Goal: Book appointment/travel/reservation

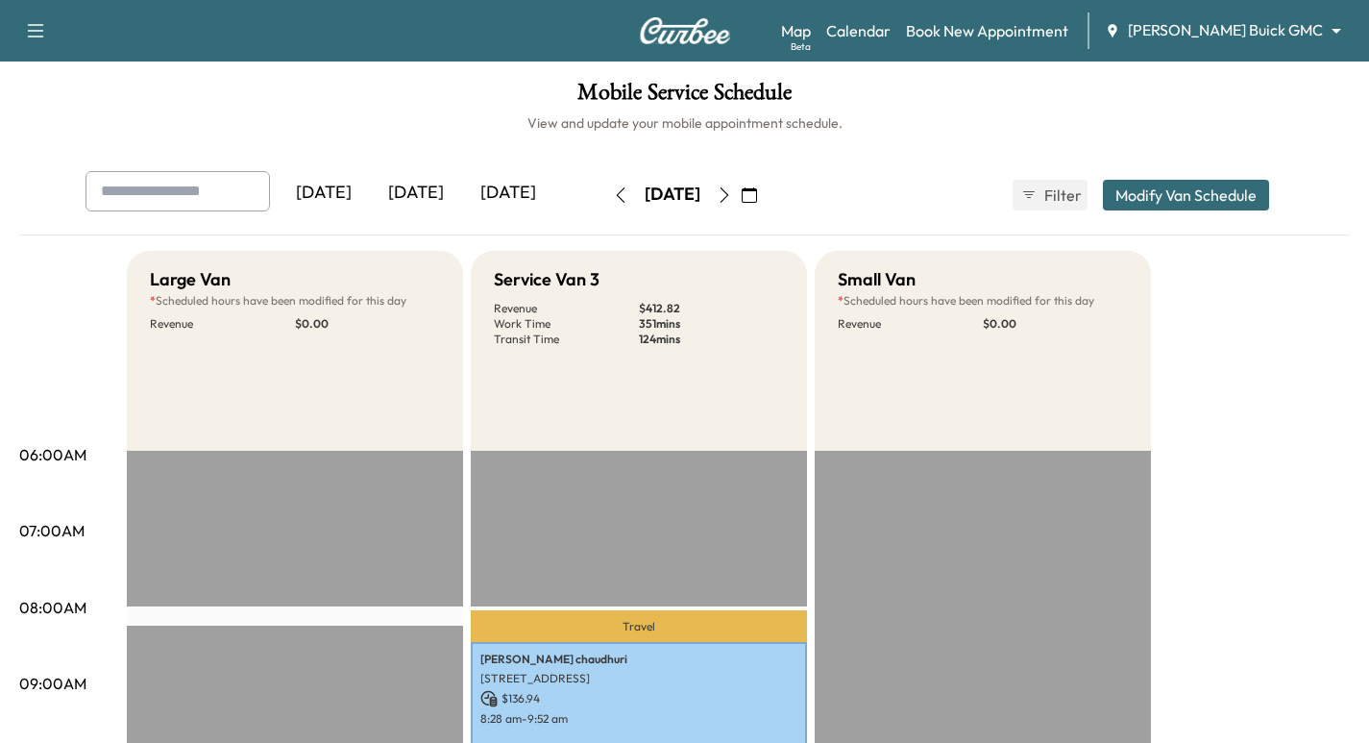
click at [701, 37] on img at bounding box center [685, 30] width 92 height 27
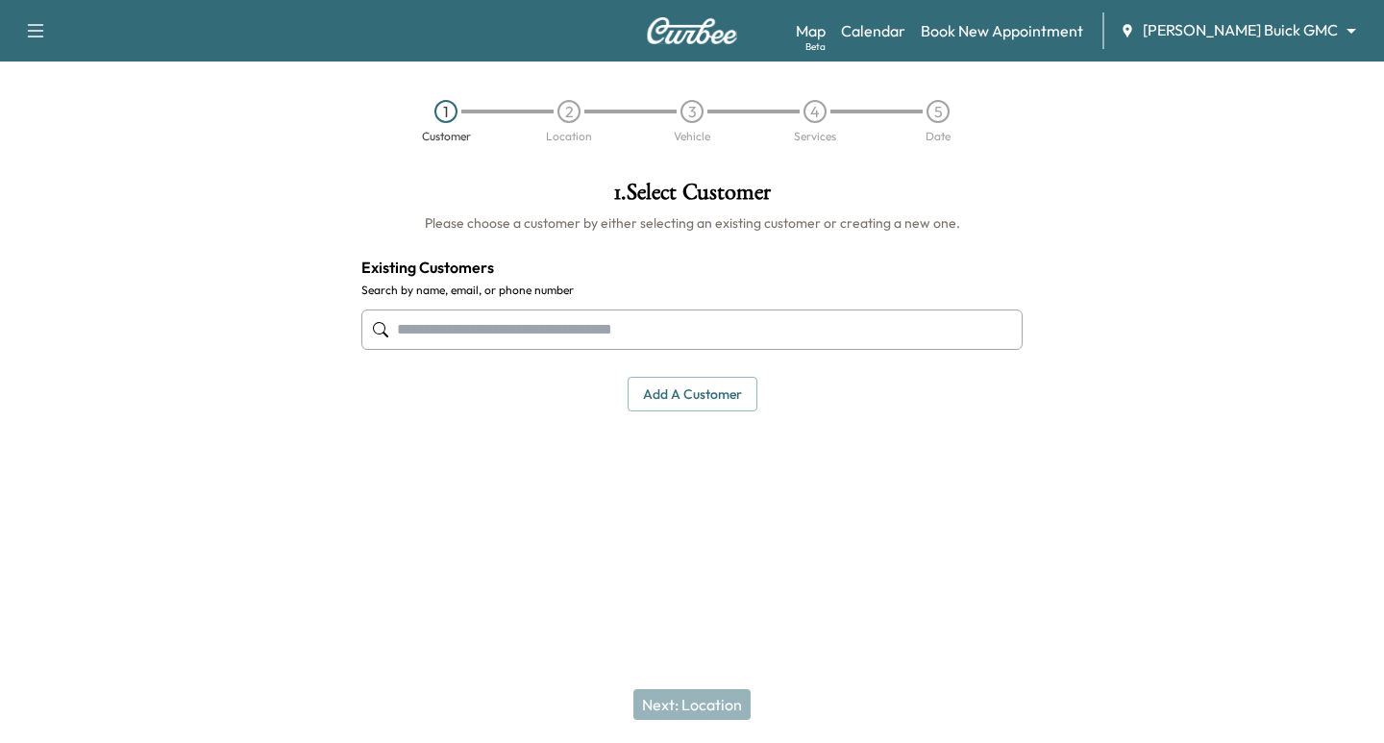
click at [505, 333] on input "text" at bounding box center [691, 329] width 661 height 40
paste input "**********"
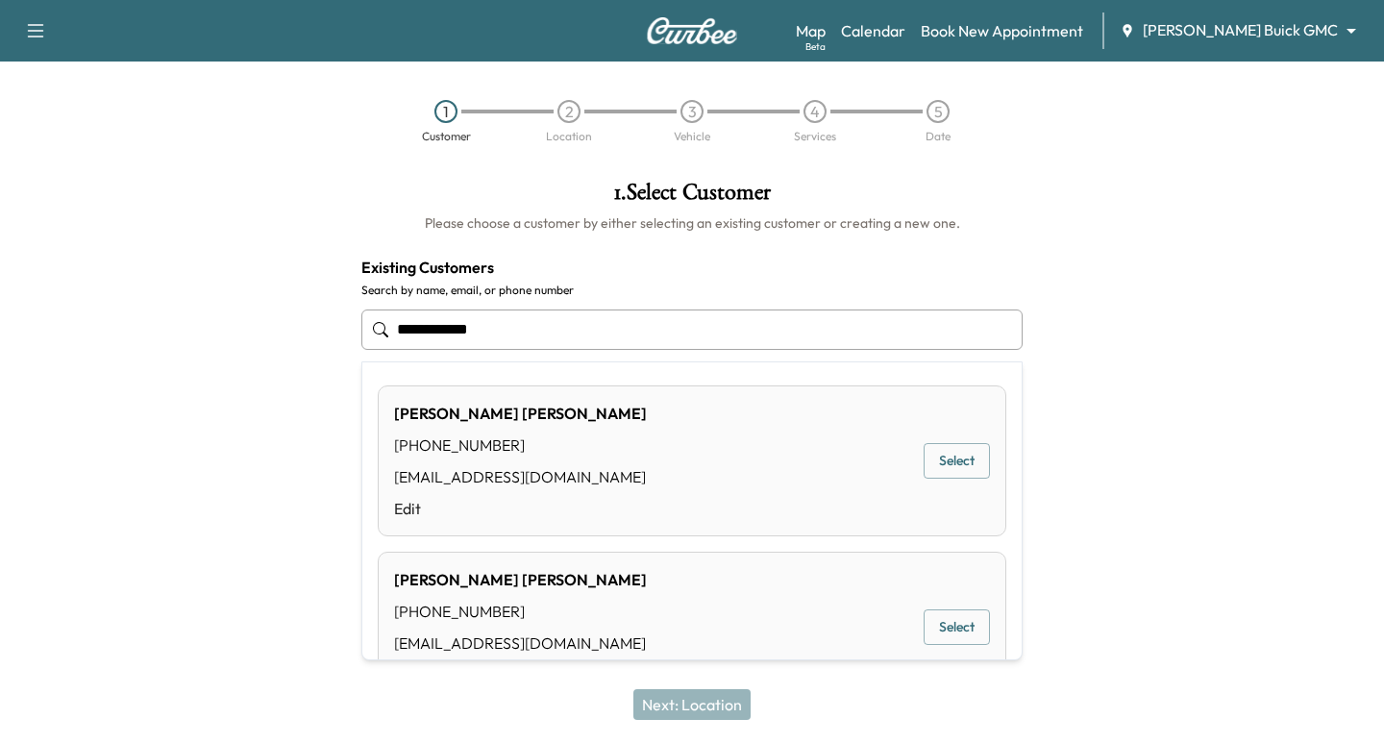
scroll to position [66, 0]
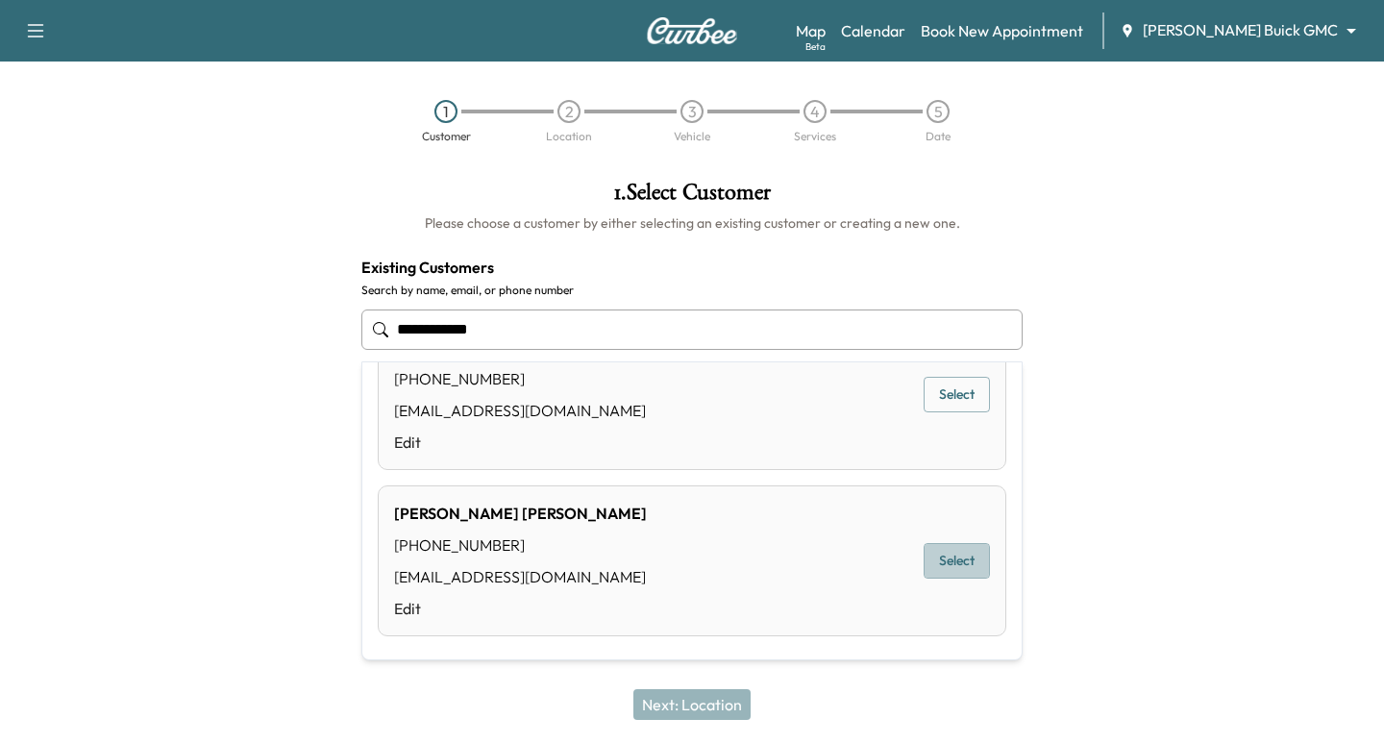
click at [934, 554] on button "Select" at bounding box center [957, 561] width 66 height 36
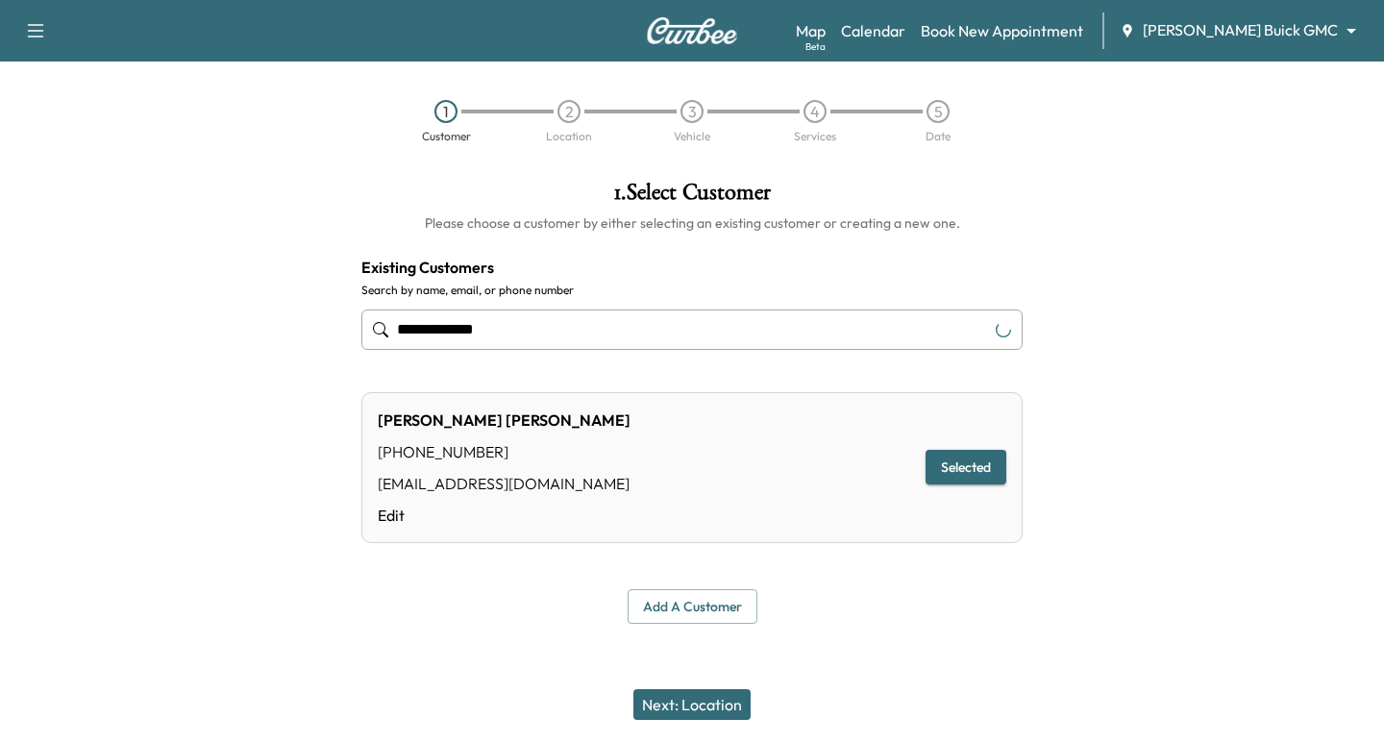
type input "**********"
click at [678, 702] on button "Next: Location" at bounding box center [691, 704] width 117 height 31
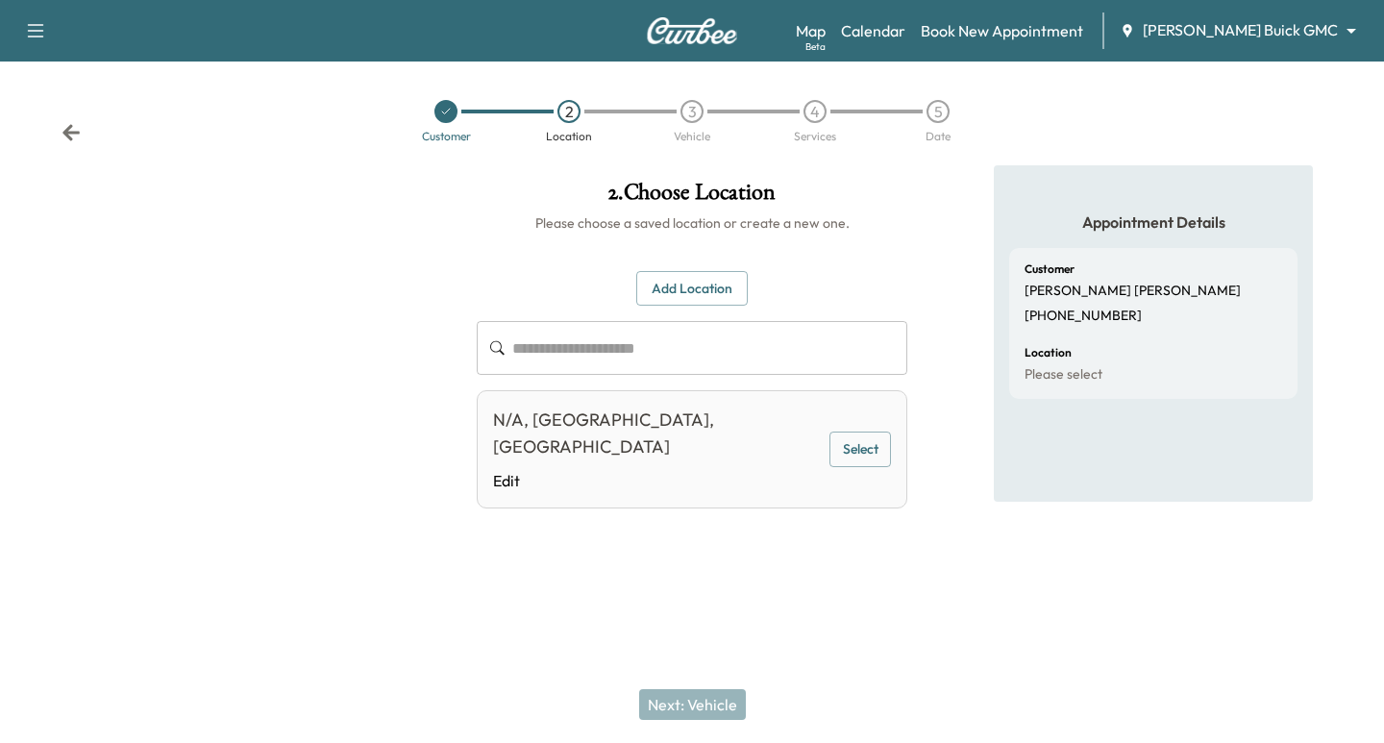
click at [702, 292] on button "Add Location" at bounding box center [691, 289] width 111 height 36
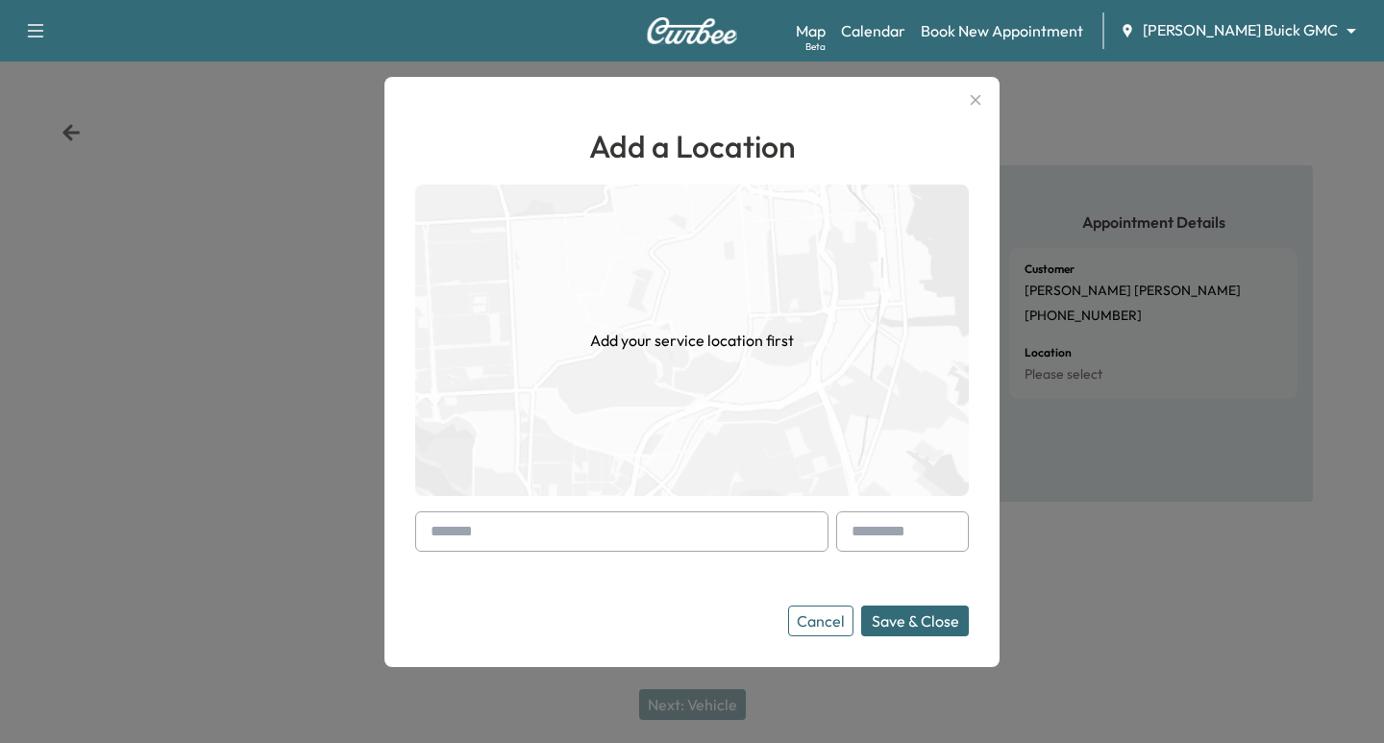
click at [540, 526] on input "text" at bounding box center [621, 531] width 413 height 40
paste input "**********"
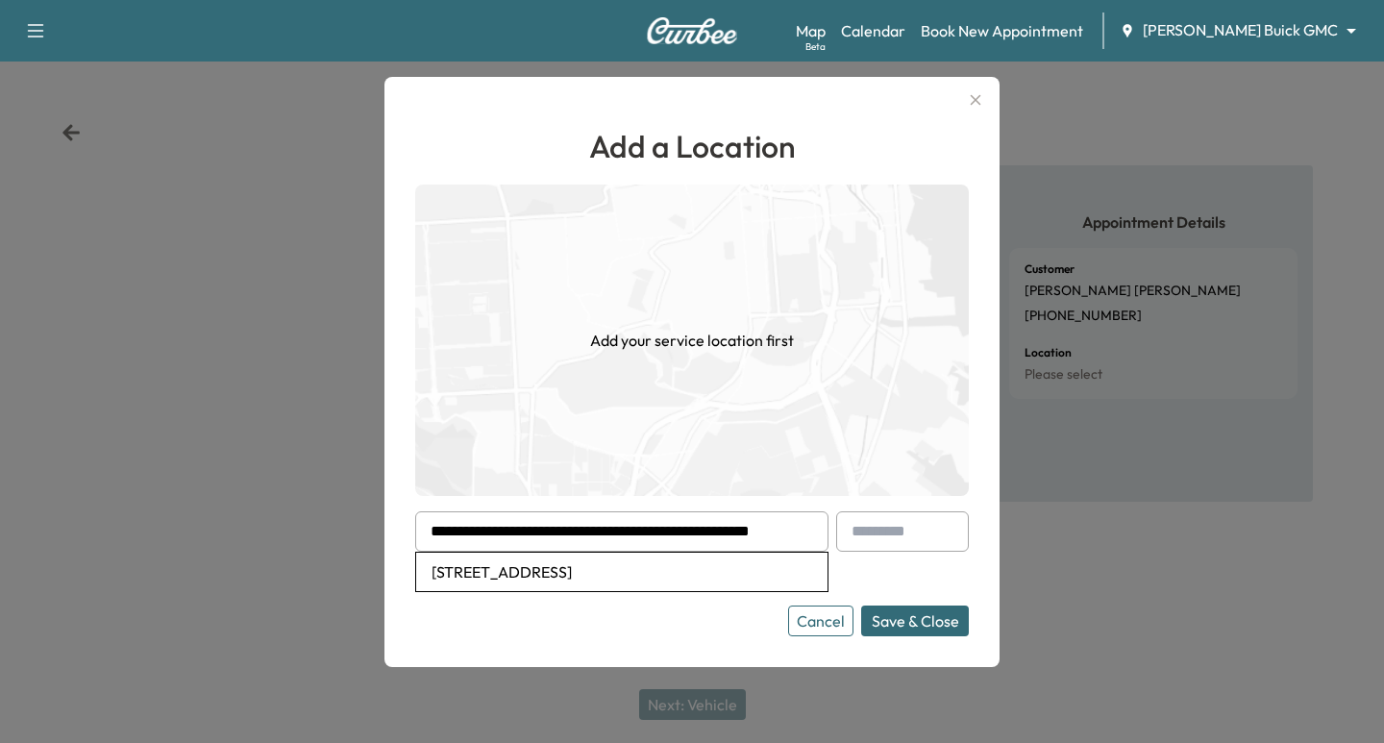
scroll to position [0, 0]
click at [568, 579] on li "[STREET_ADDRESS]" at bounding box center [621, 572] width 411 height 38
type input "**********"
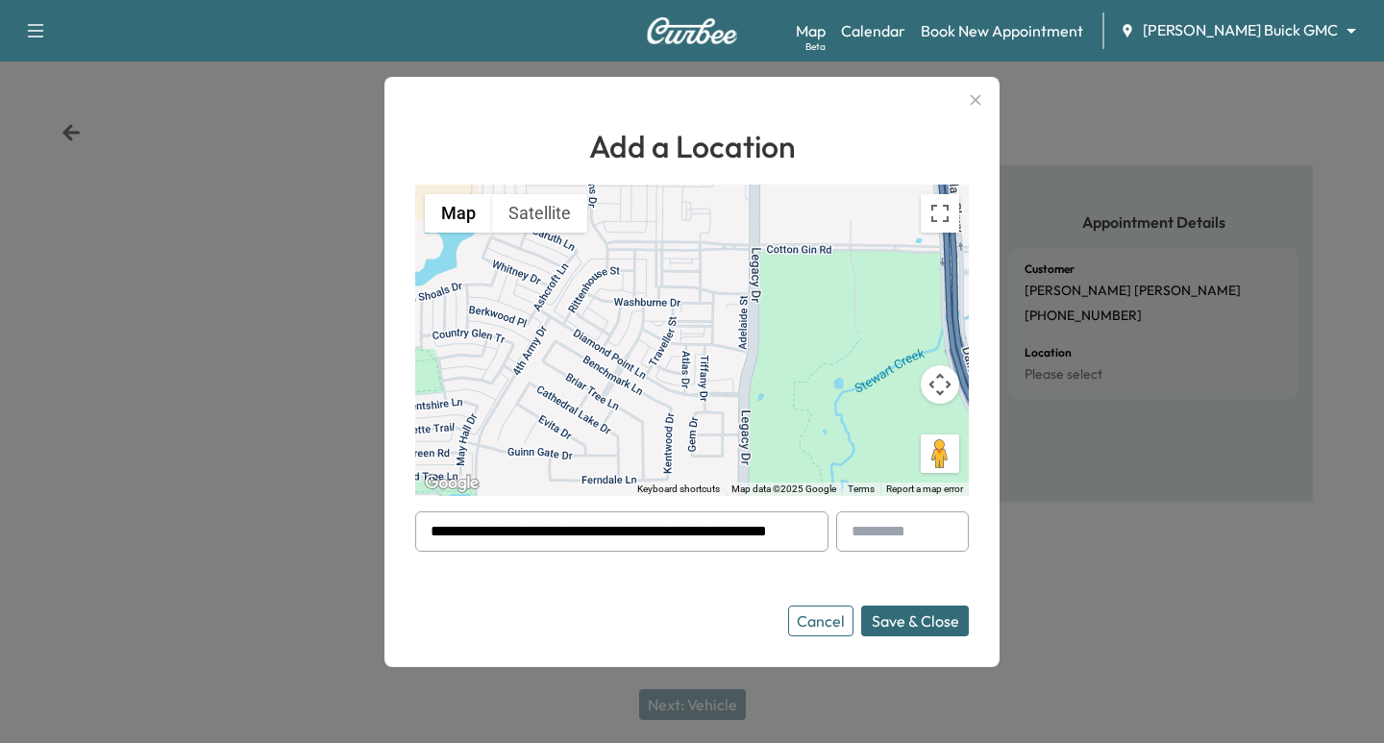
click at [904, 626] on button "Save & Close" at bounding box center [915, 620] width 108 height 31
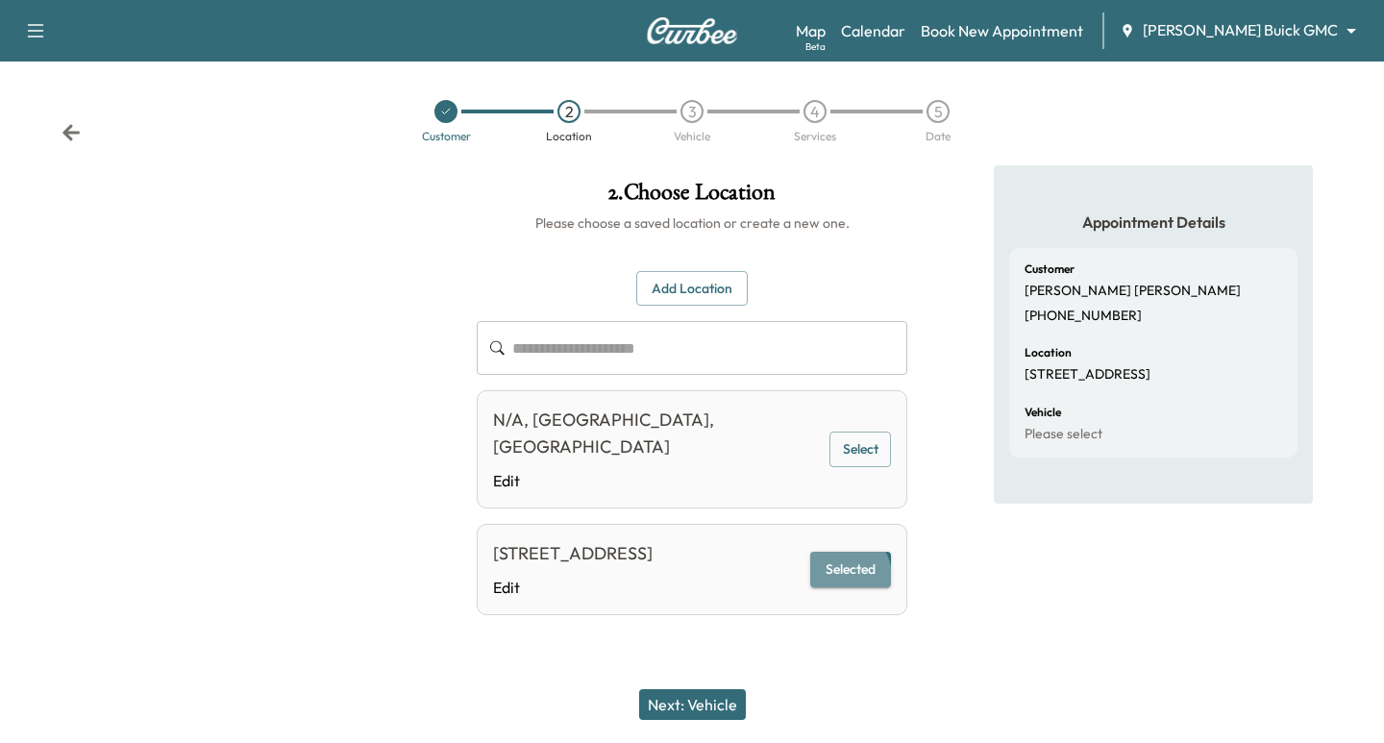
click at [848, 562] on button "Selected" at bounding box center [850, 570] width 81 height 36
click at [699, 701] on button "Next: Vehicle" at bounding box center [692, 704] width 107 height 31
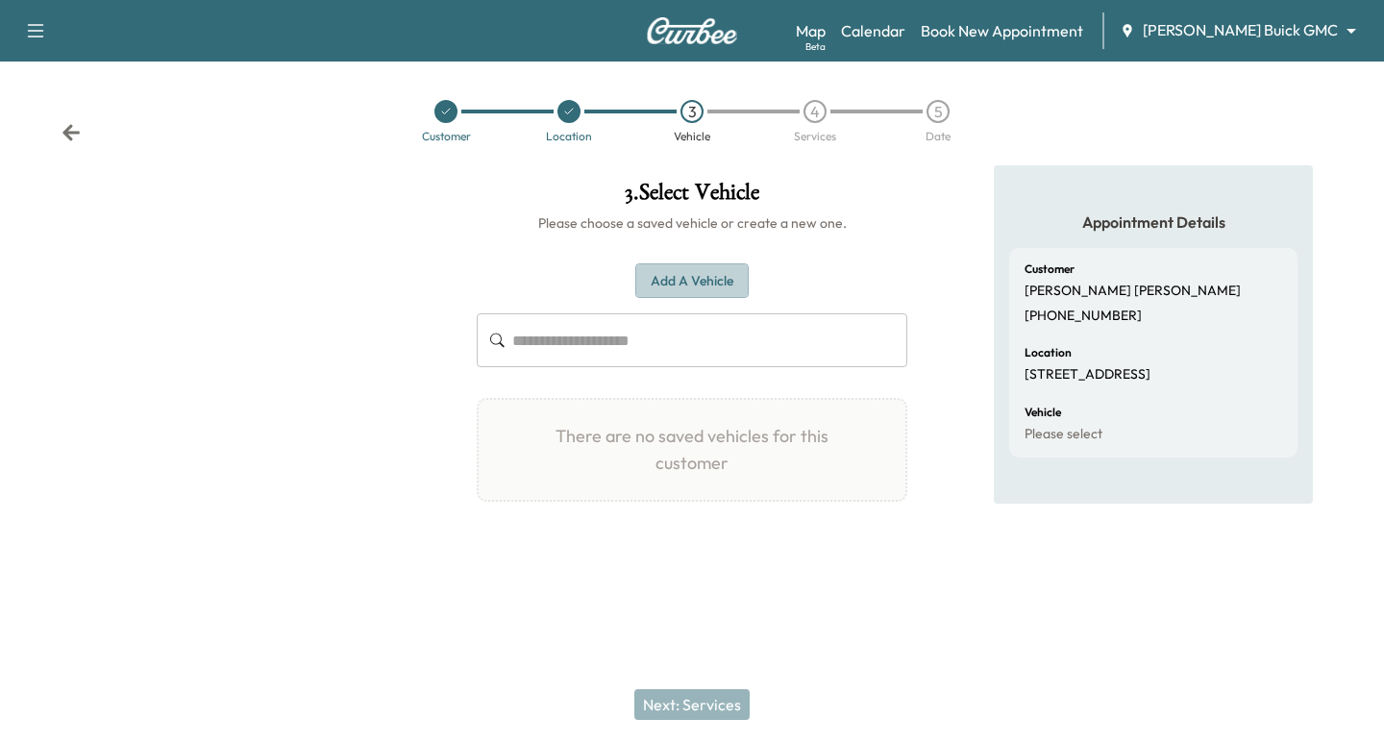
click at [674, 278] on button "Add a Vehicle" at bounding box center [691, 281] width 113 height 36
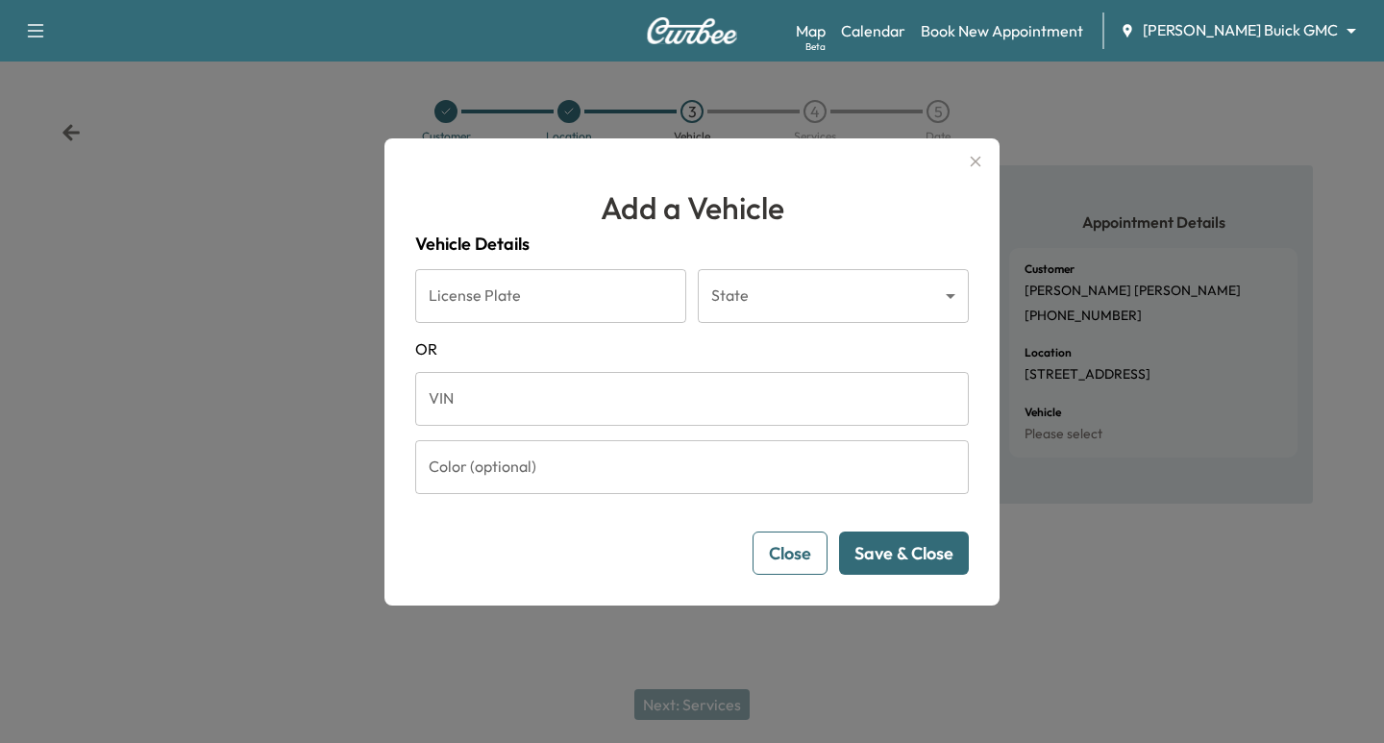
click at [540, 404] on input "VIN" at bounding box center [692, 399] width 554 height 54
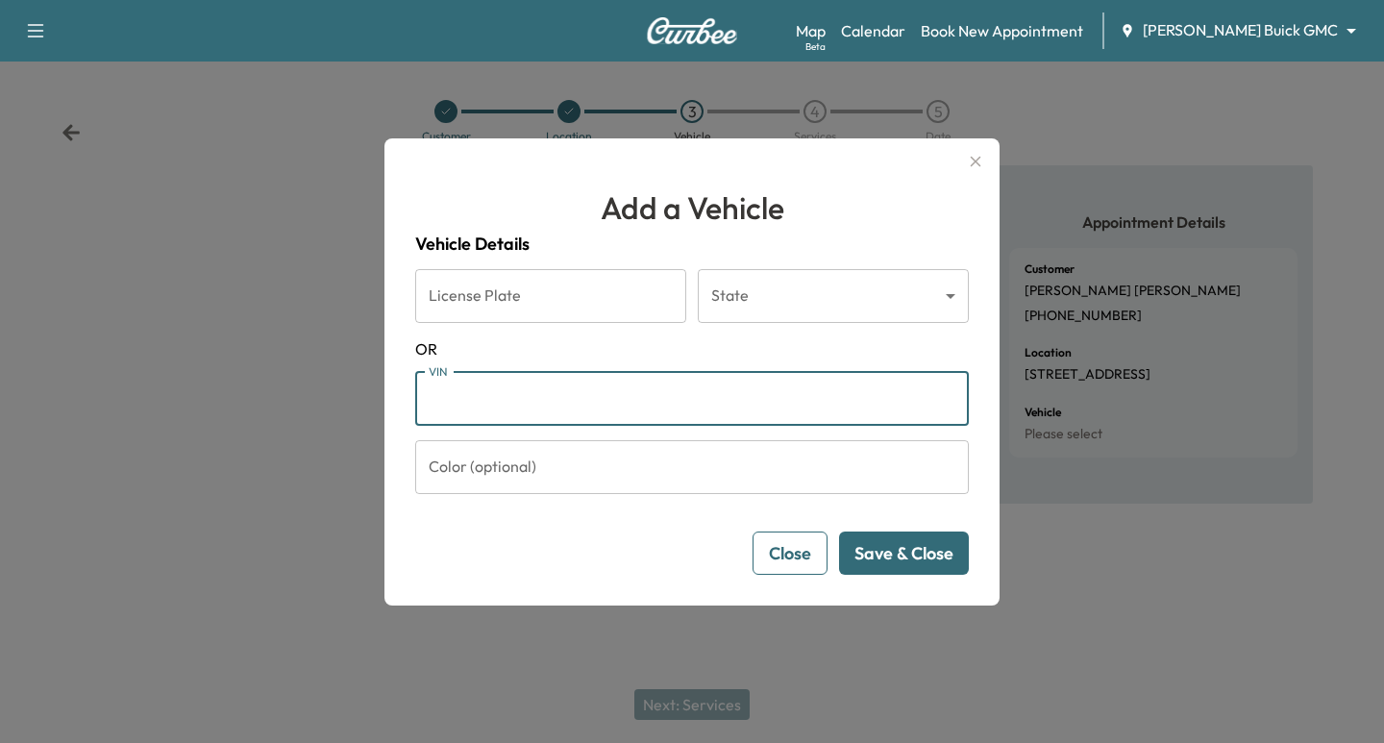
paste input "**********"
type input "**********"
click at [868, 539] on button "Save & Close" at bounding box center [904, 552] width 130 height 43
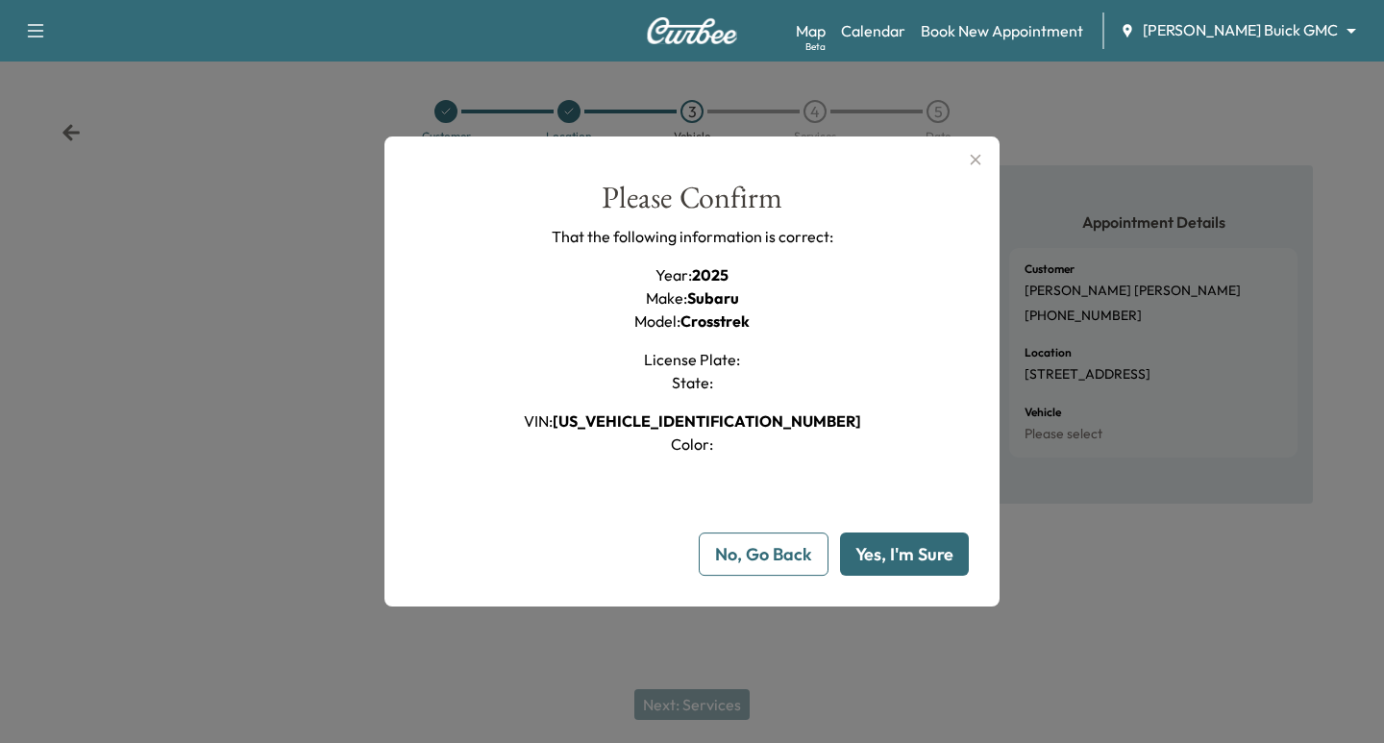
click at [850, 544] on button "Yes, I'm Sure" at bounding box center [904, 553] width 129 height 43
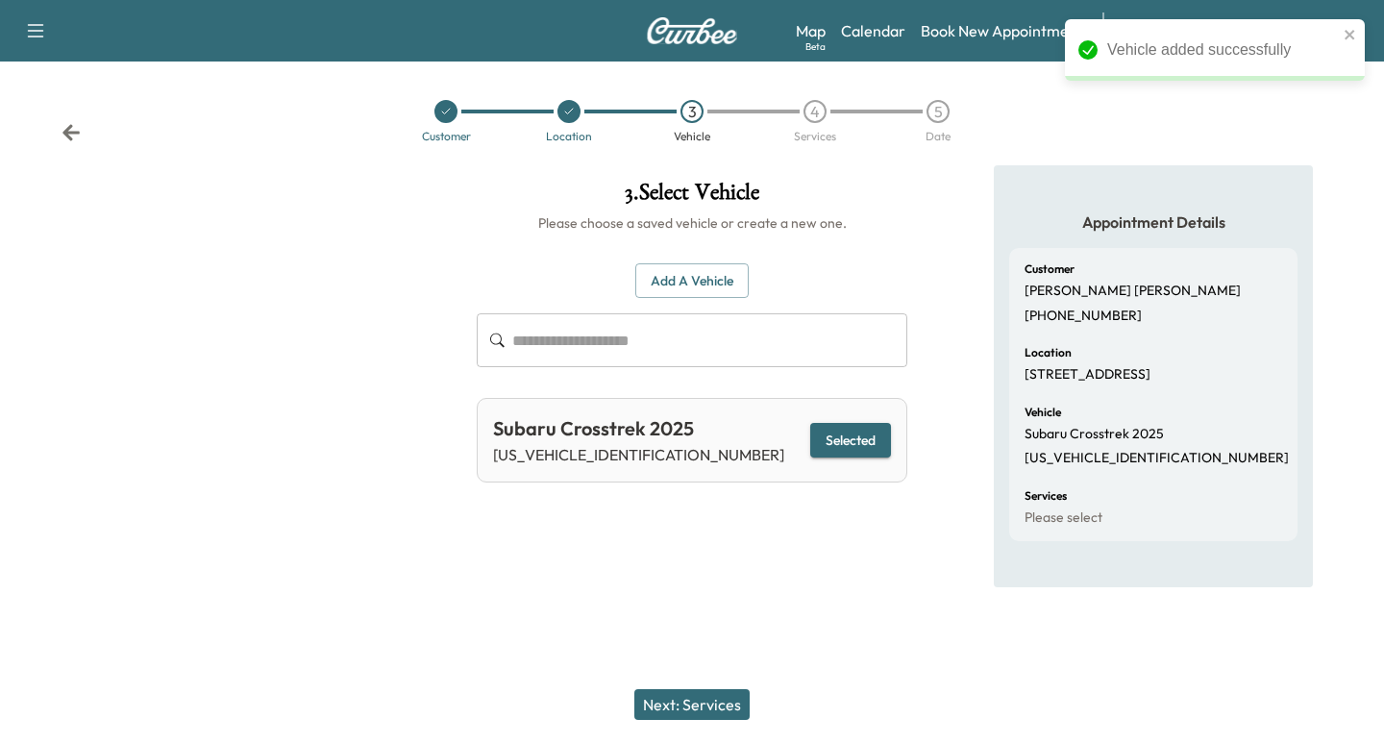
click at [868, 427] on button "Selected" at bounding box center [850, 441] width 81 height 36
click at [697, 703] on button "Next: Services" at bounding box center [691, 704] width 115 height 31
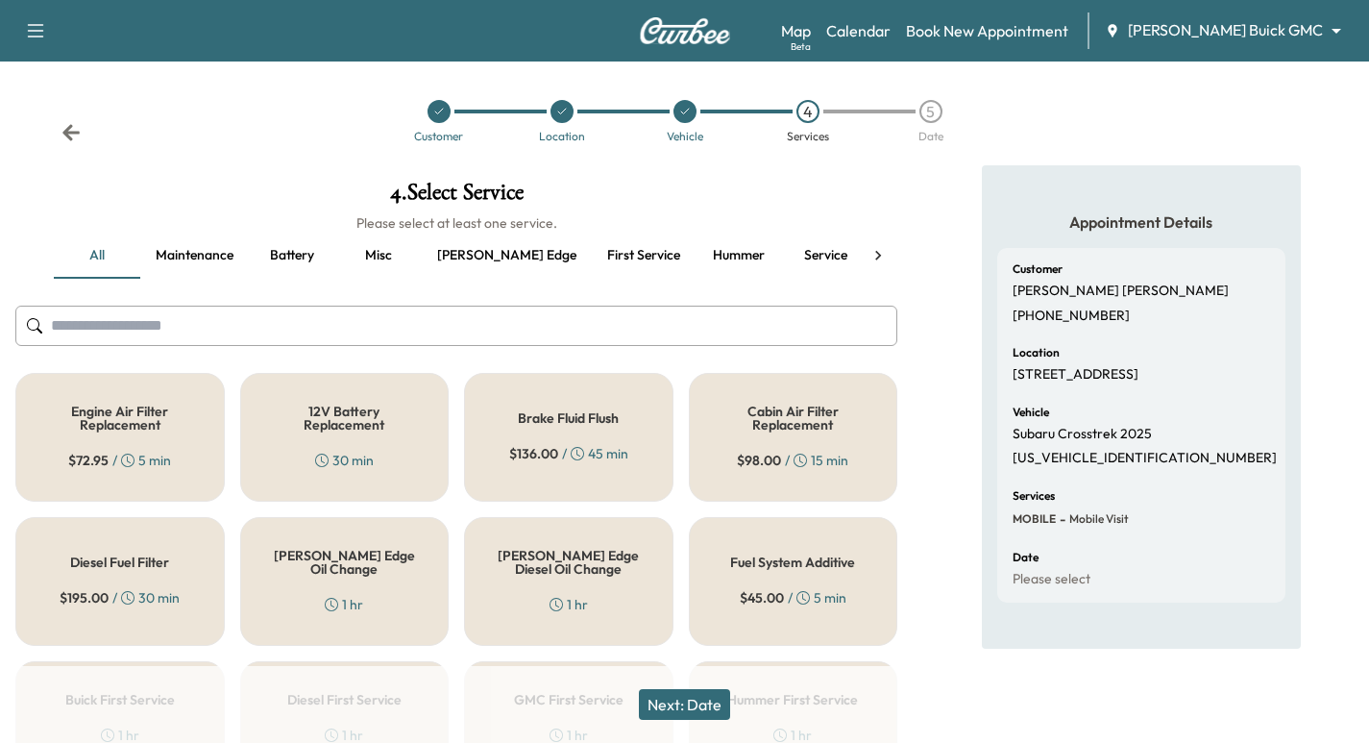
click at [1317, 33] on body "Support Log Out Map Beta Calendar Book New Appointment [PERSON_NAME] Buick GMC …" at bounding box center [684, 371] width 1369 height 743
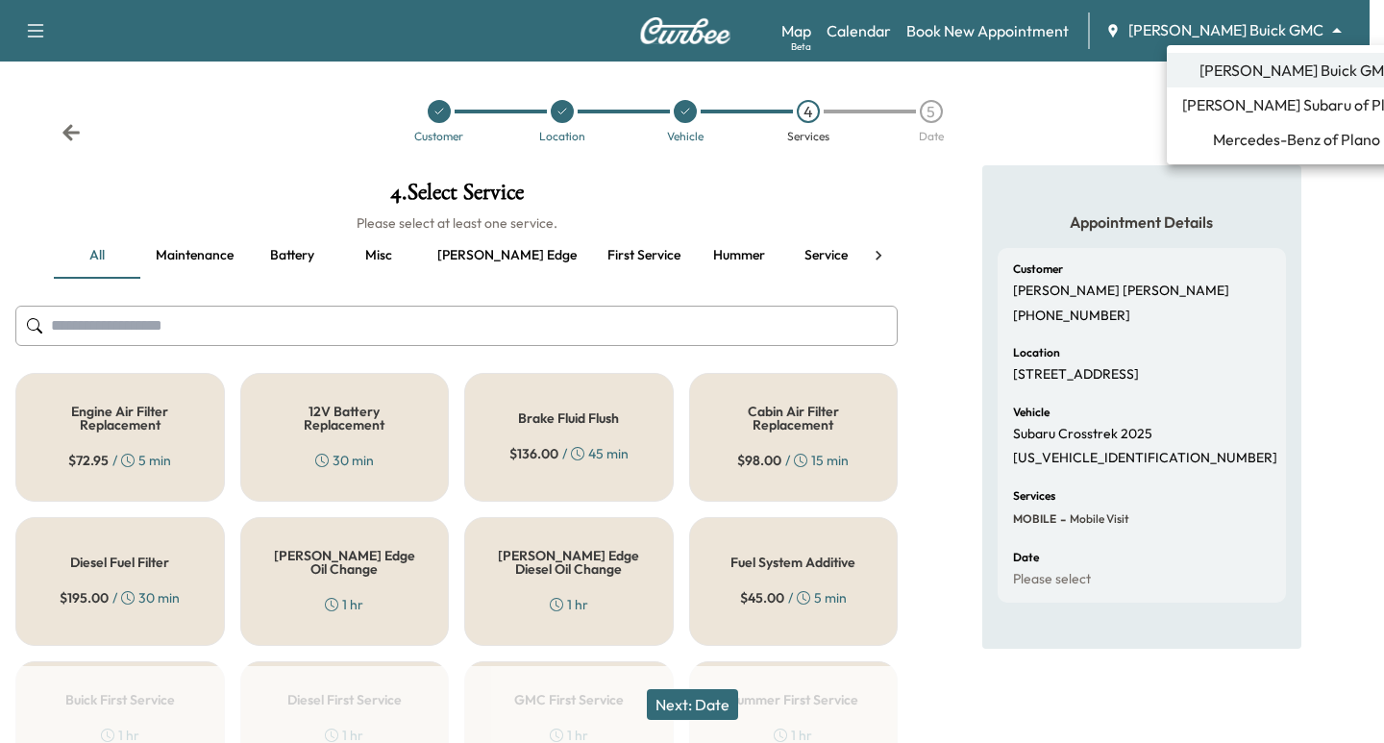
click at [1266, 105] on span "[PERSON_NAME] Subaru of Plano" at bounding box center [1296, 104] width 229 height 23
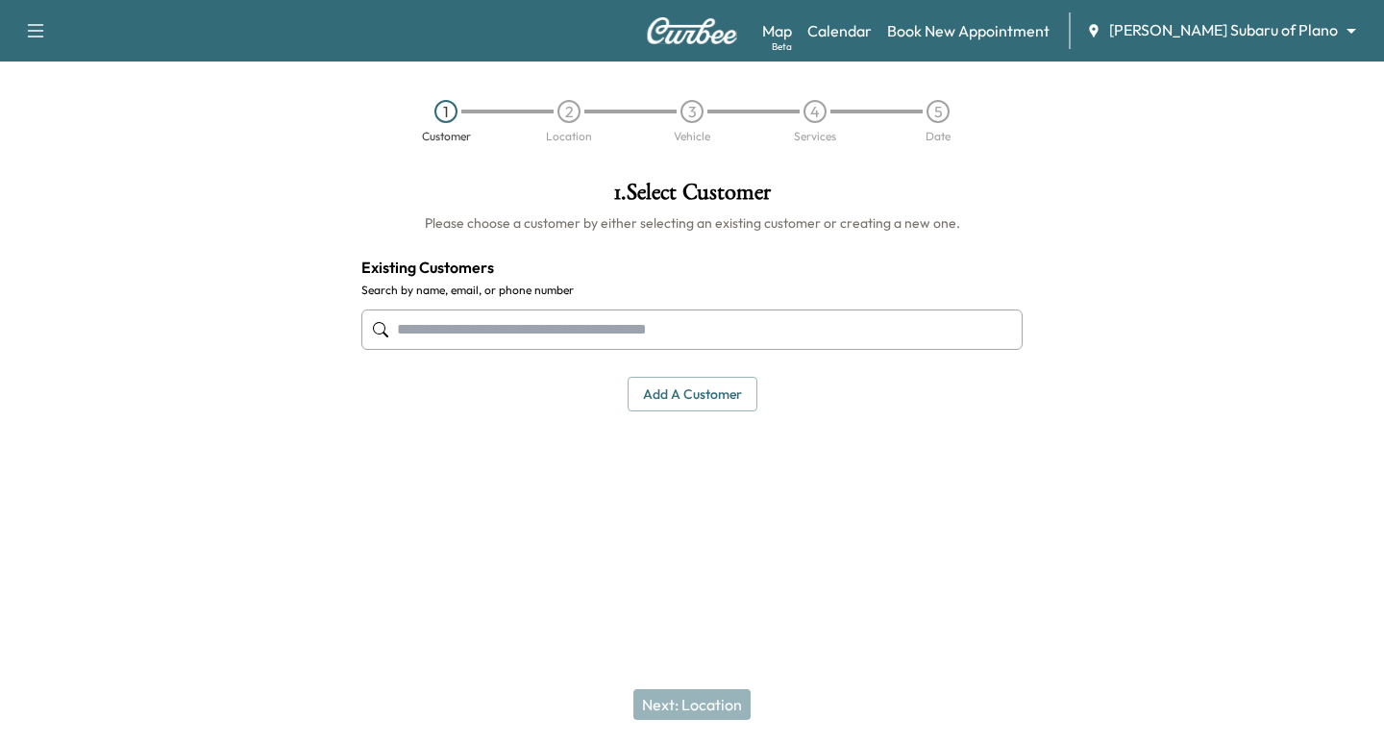
drag, startPoint x: 459, startPoint y: 330, endPoint x: 487, endPoint y: 335, distance: 28.5
click at [463, 330] on input "text" at bounding box center [691, 329] width 661 height 40
paste input "**********"
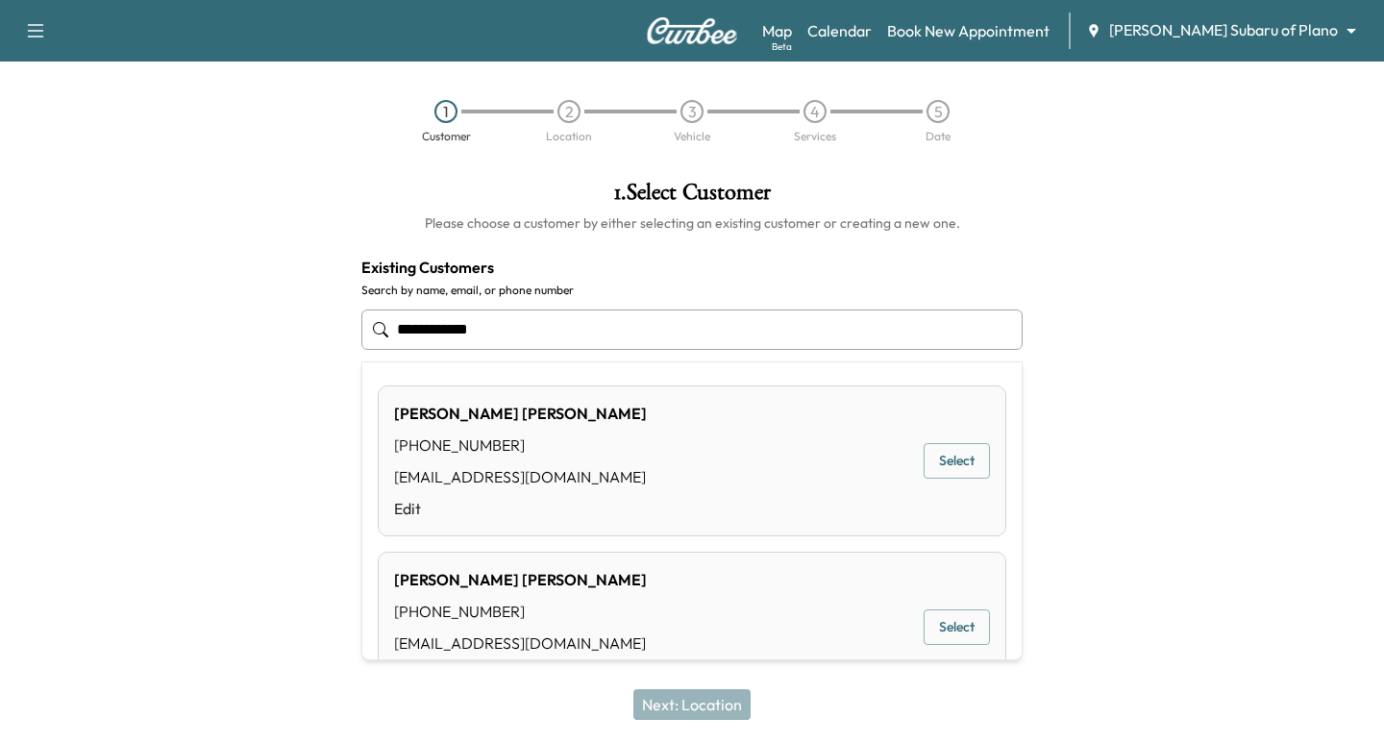
click at [924, 628] on button "Select" at bounding box center [957, 627] width 66 height 36
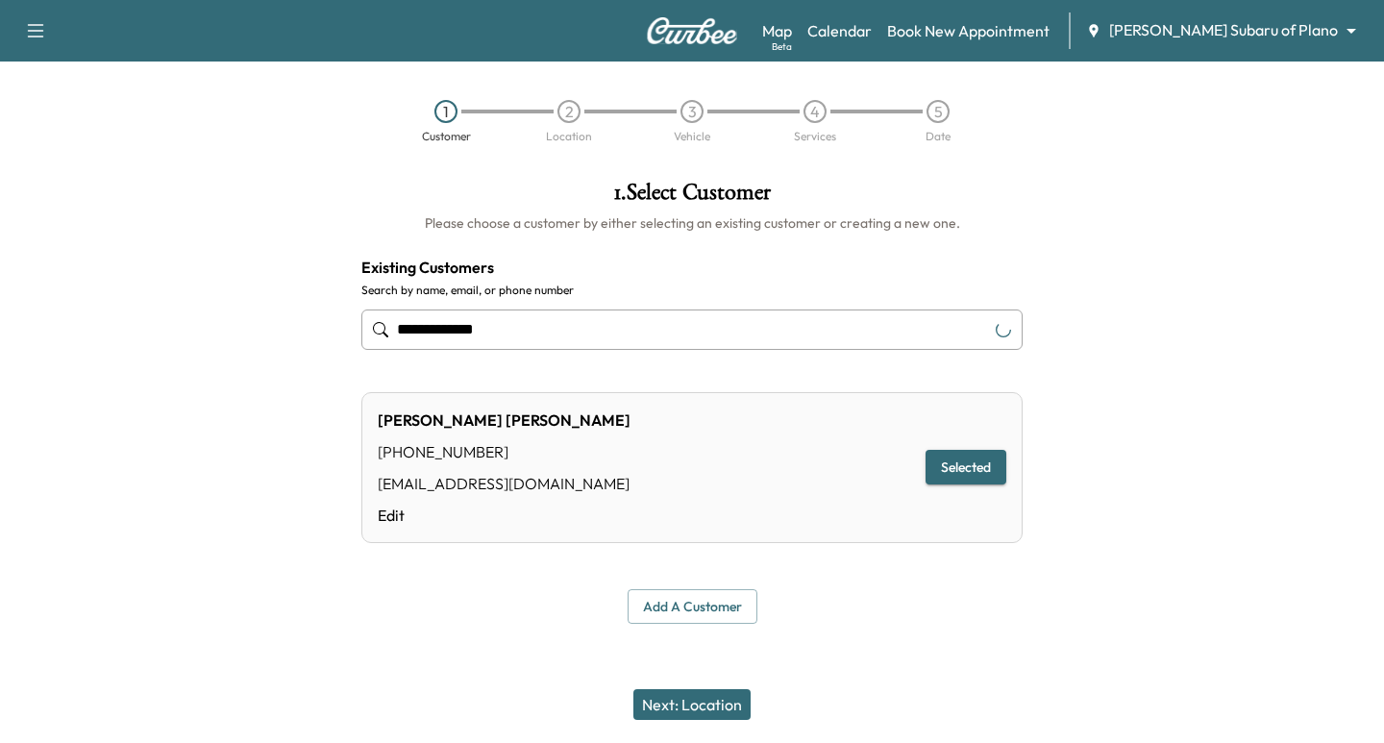
type input "**********"
click at [682, 702] on button "Next: Location" at bounding box center [691, 704] width 117 height 31
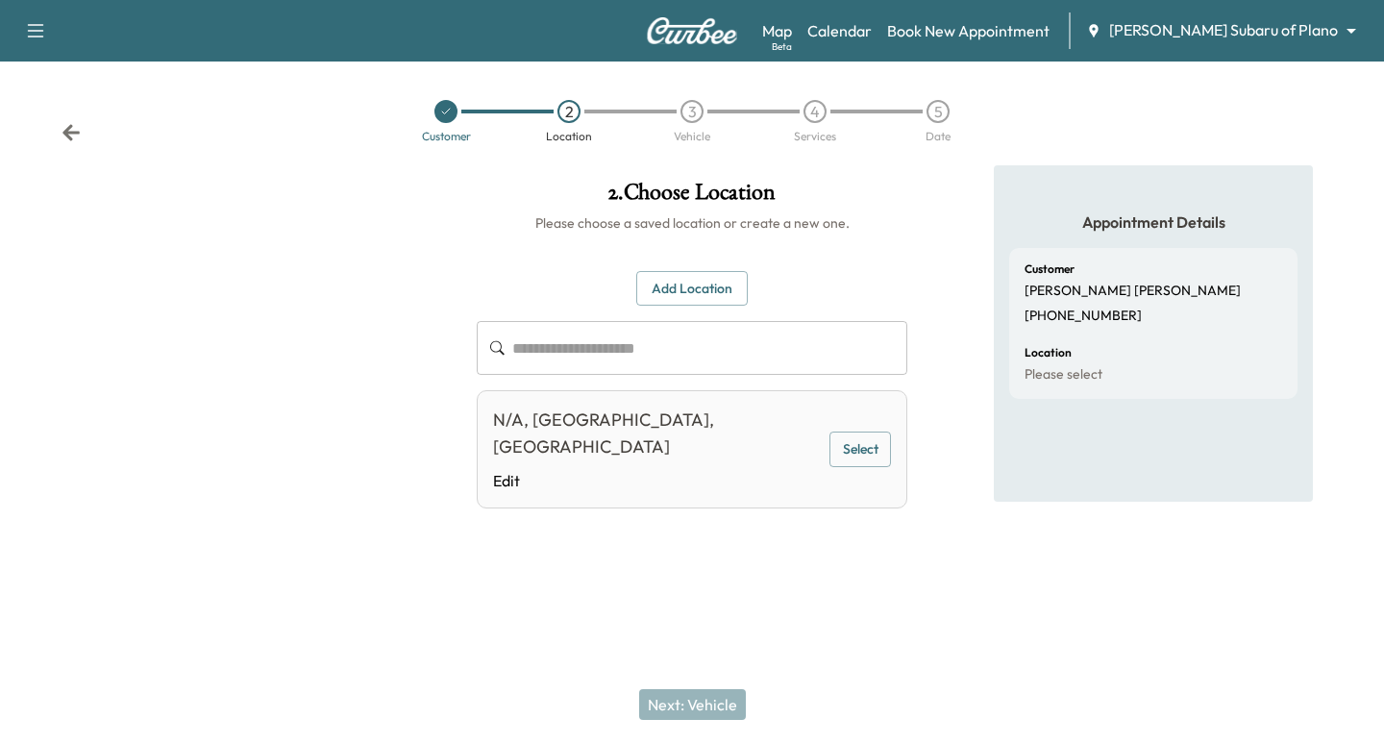
click at [683, 286] on button "Add Location" at bounding box center [691, 289] width 111 height 36
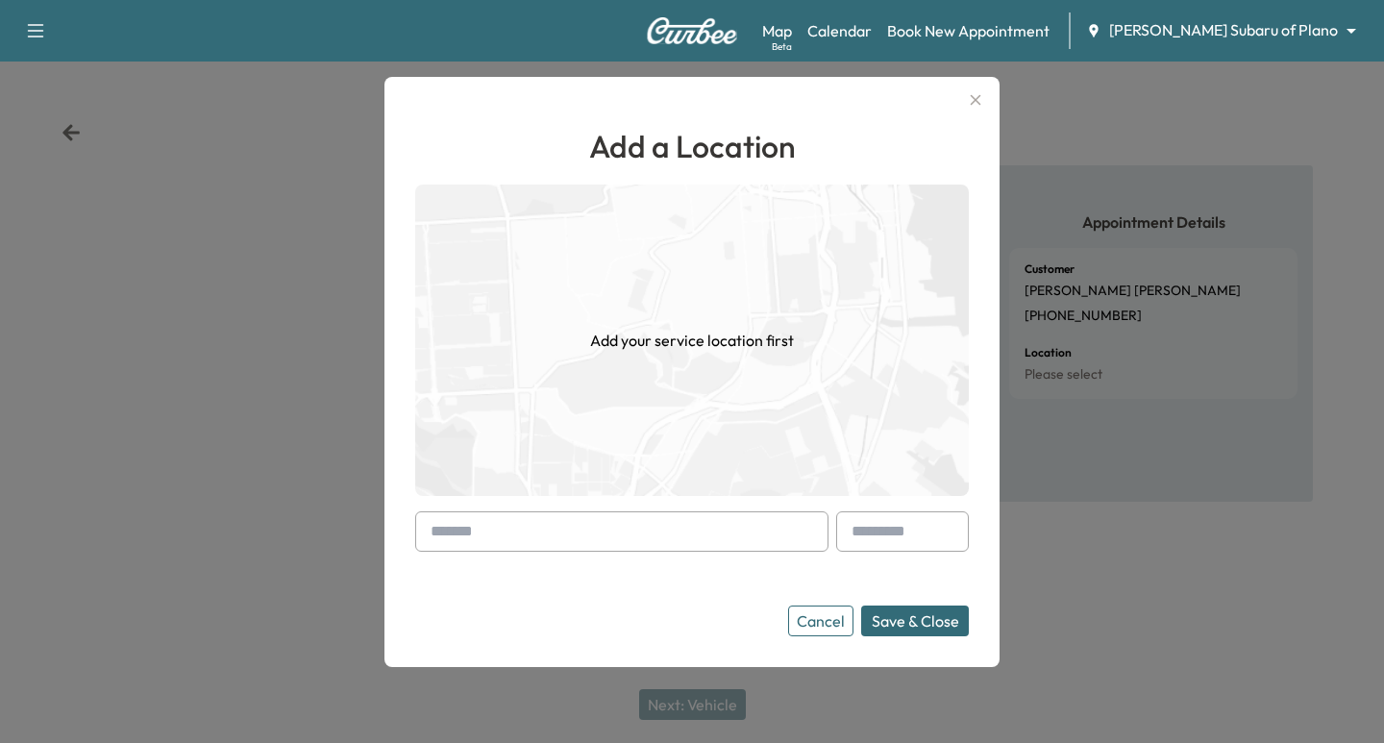
click at [470, 525] on input "text" at bounding box center [621, 531] width 413 height 40
paste input "**********"
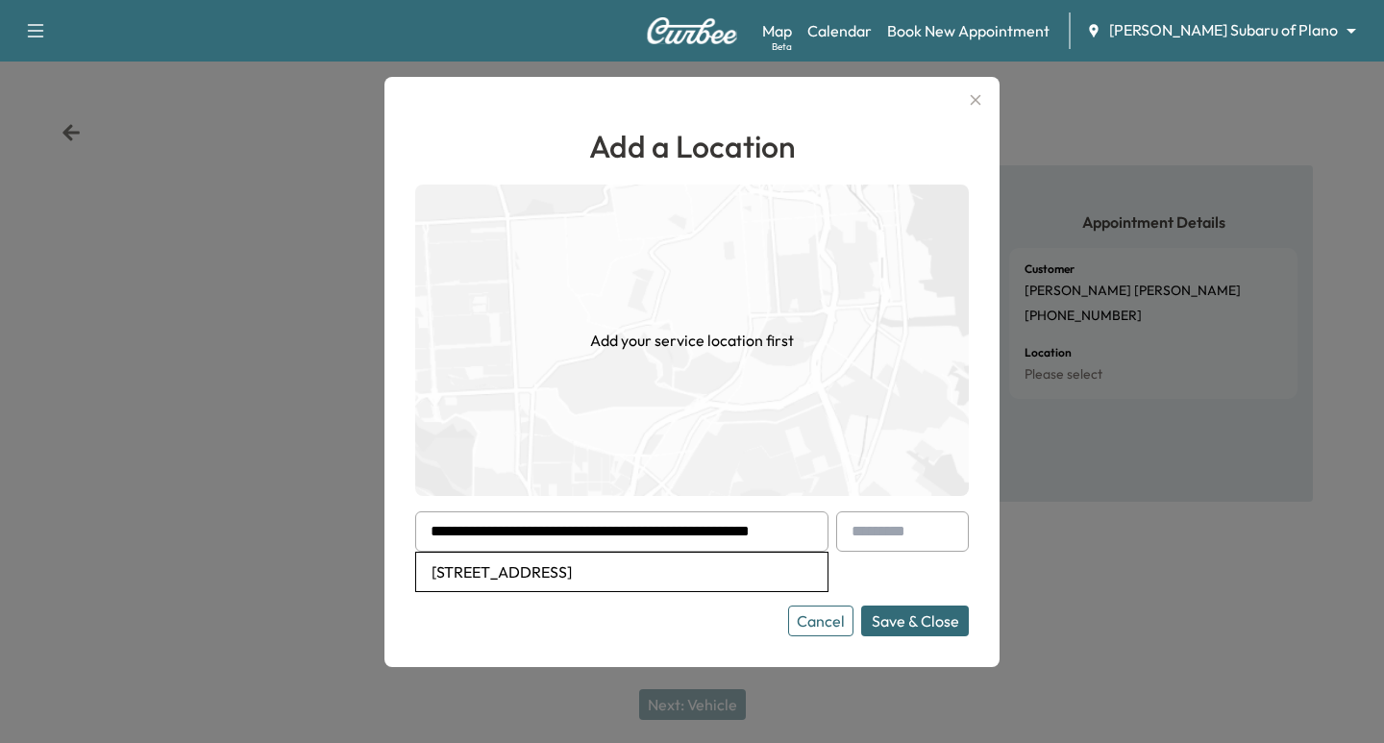
scroll to position [0, 17]
click at [533, 564] on li "[STREET_ADDRESS]" at bounding box center [621, 572] width 411 height 38
type input "**********"
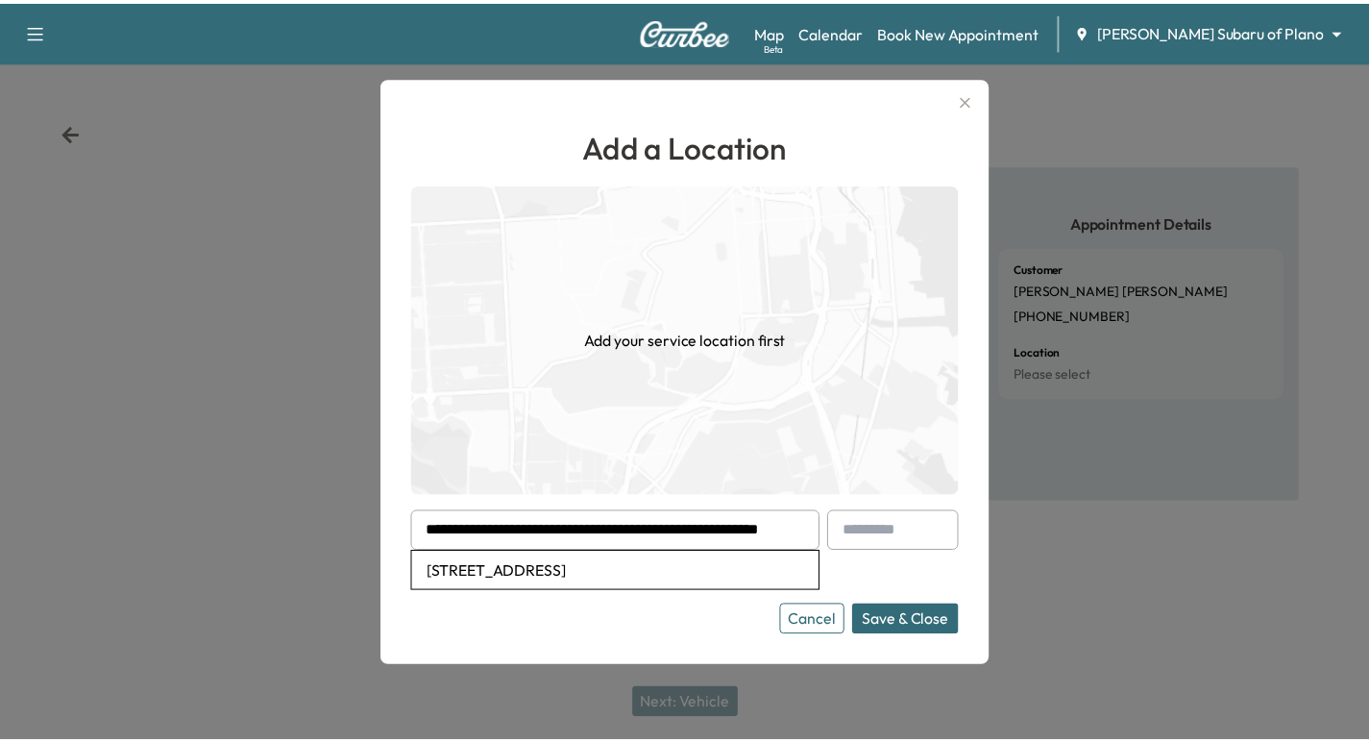
scroll to position [0, 0]
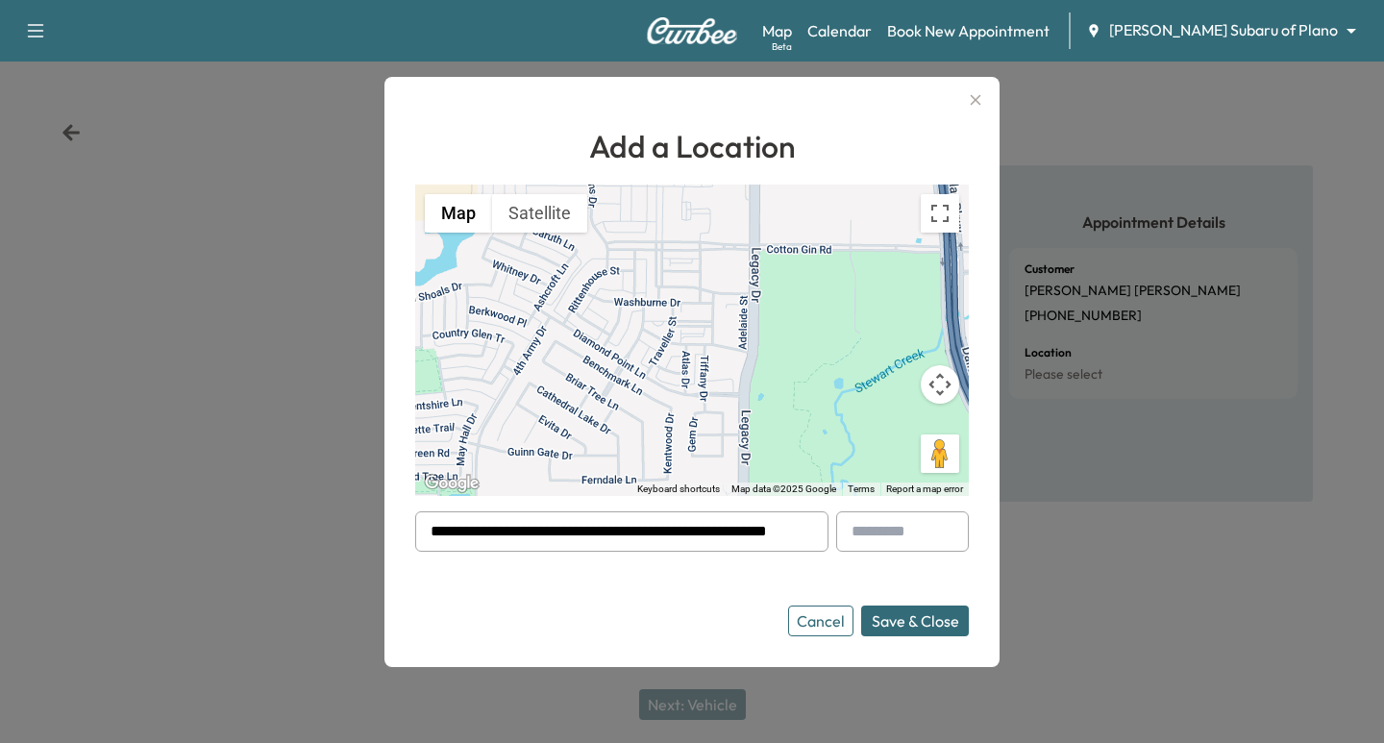
click at [943, 627] on button "Save & Close" at bounding box center [915, 620] width 108 height 31
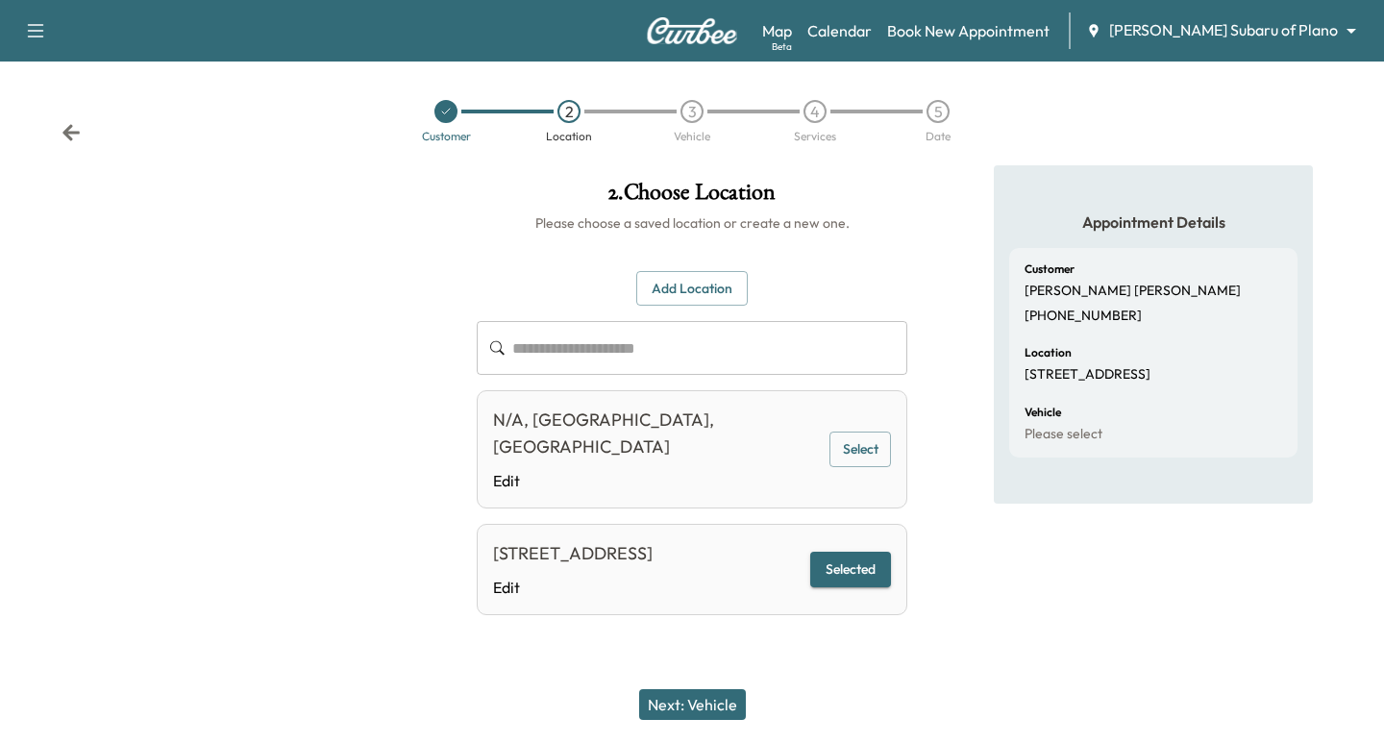
click at [867, 557] on button "Selected" at bounding box center [850, 570] width 81 height 36
click at [689, 699] on button "Next: Vehicle" at bounding box center [692, 704] width 107 height 31
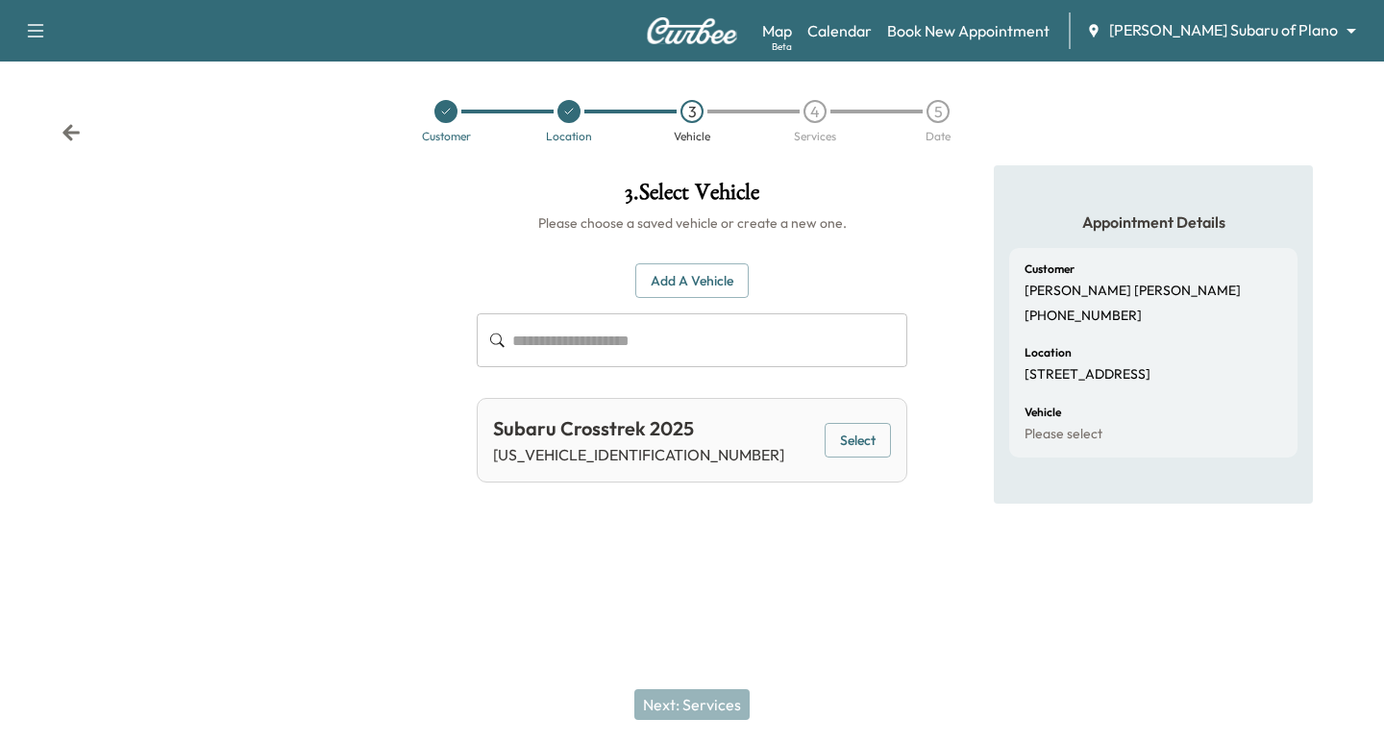
click at [854, 442] on button "Select" at bounding box center [858, 441] width 66 height 36
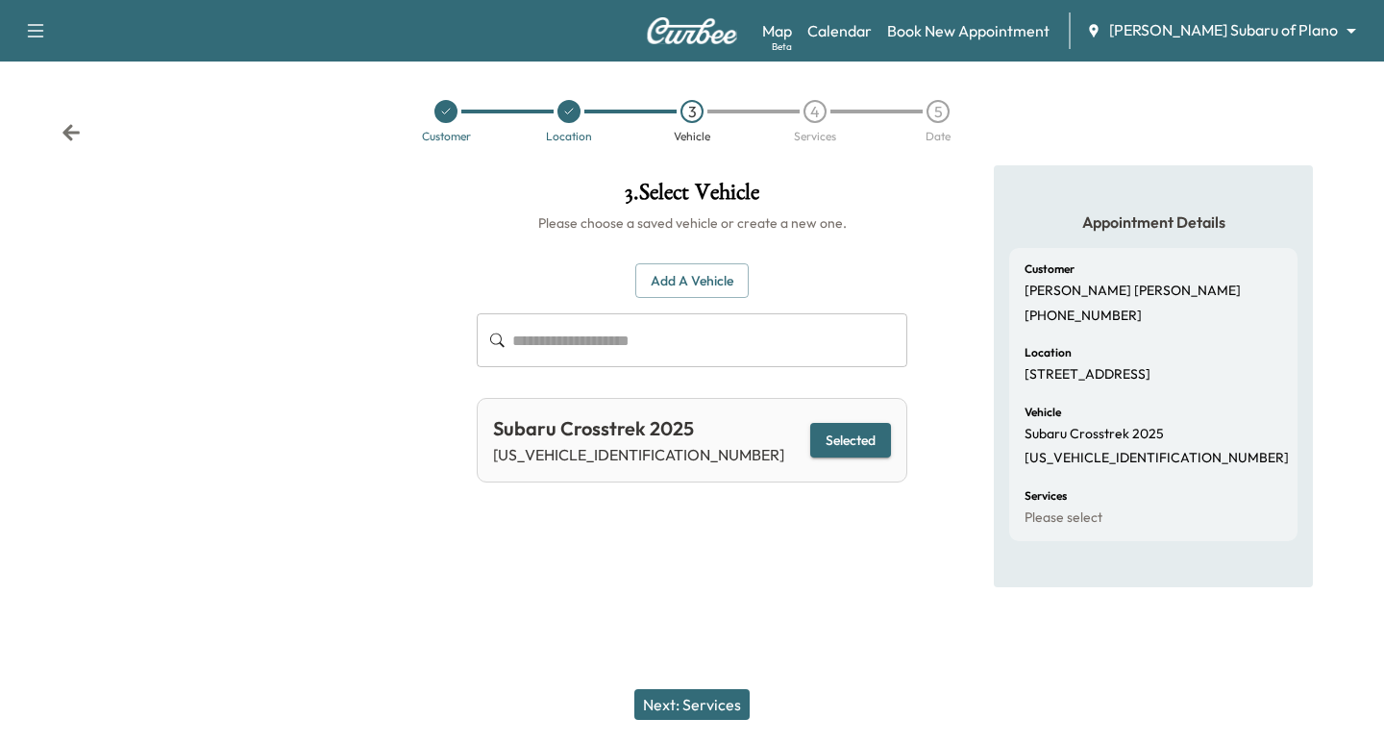
click at [695, 704] on button "Next: Services" at bounding box center [691, 704] width 115 height 31
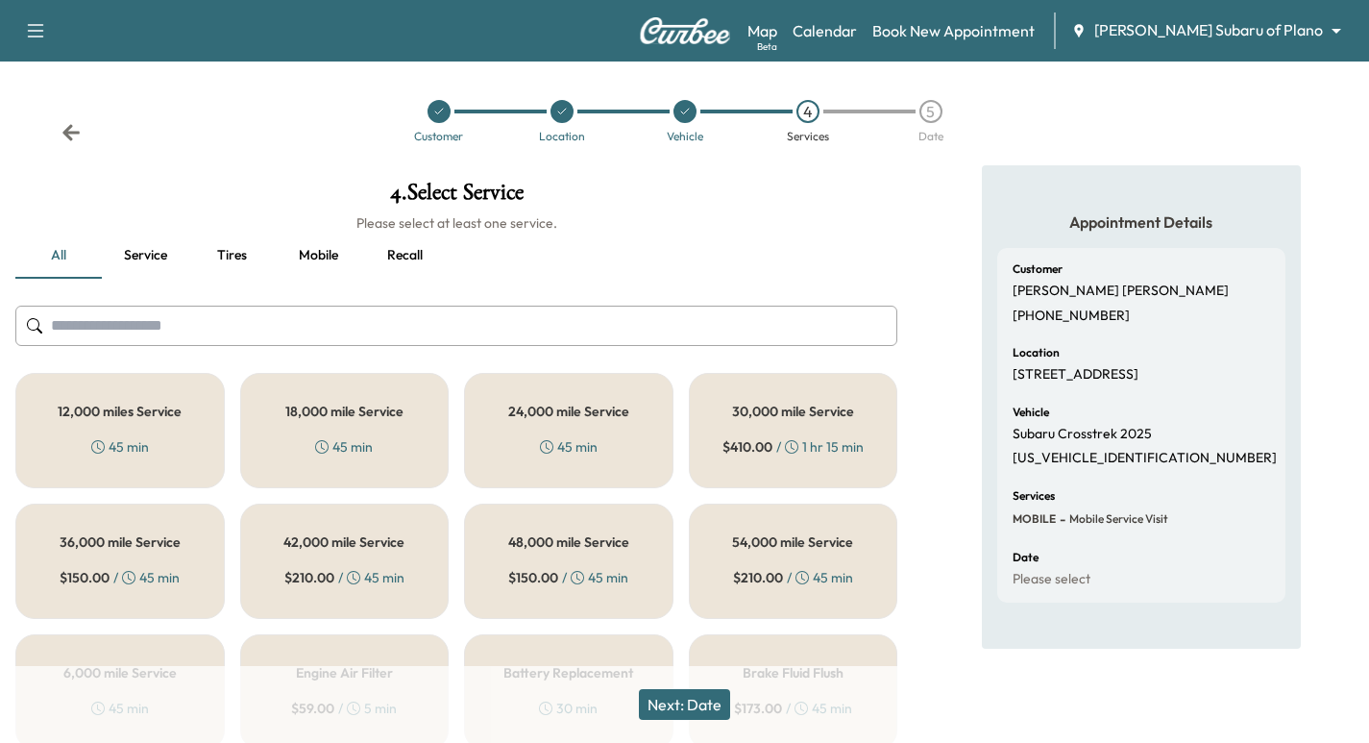
click at [160, 253] on button "Service" at bounding box center [145, 256] width 86 height 46
click at [324, 251] on button "Mobile" at bounding box center [318, 256] width 86 height 46
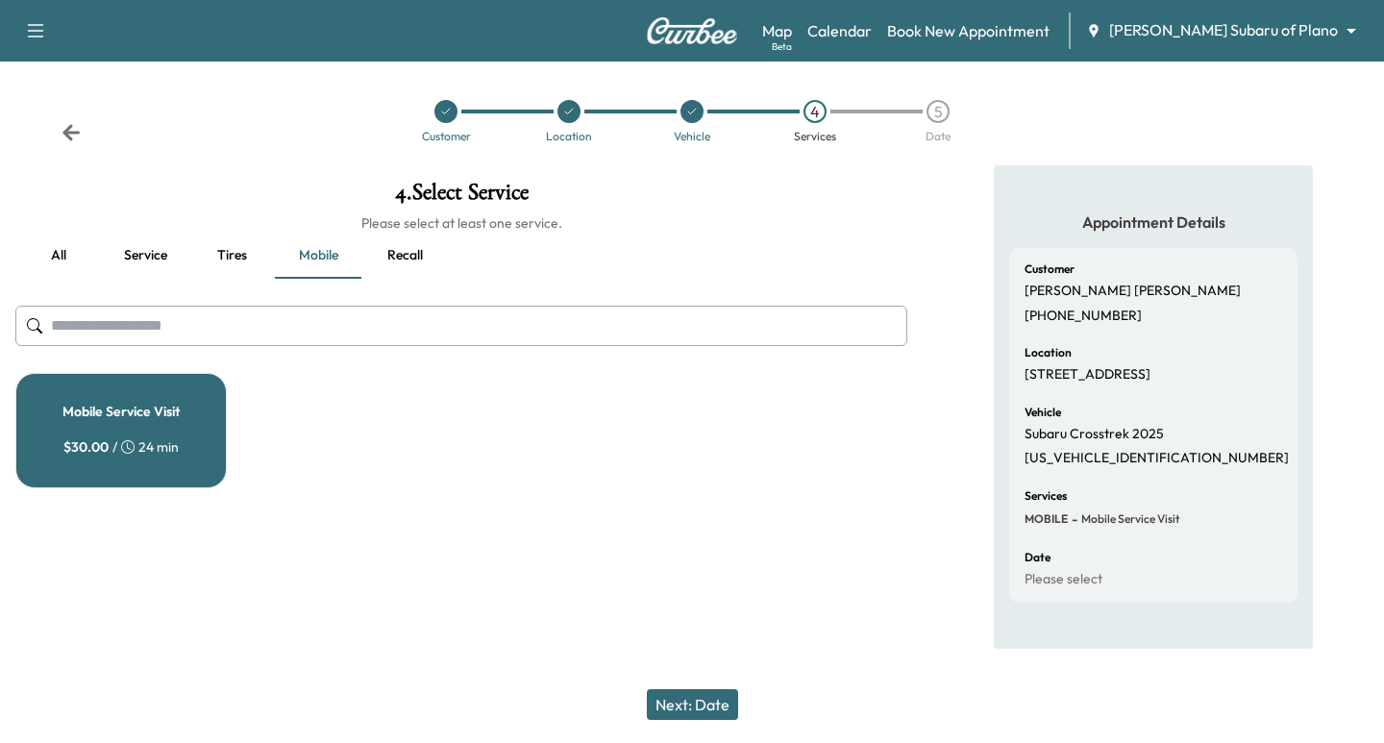
click at [139, 251] on button "Service" at bounding box center [145, 256] width 86 height 46
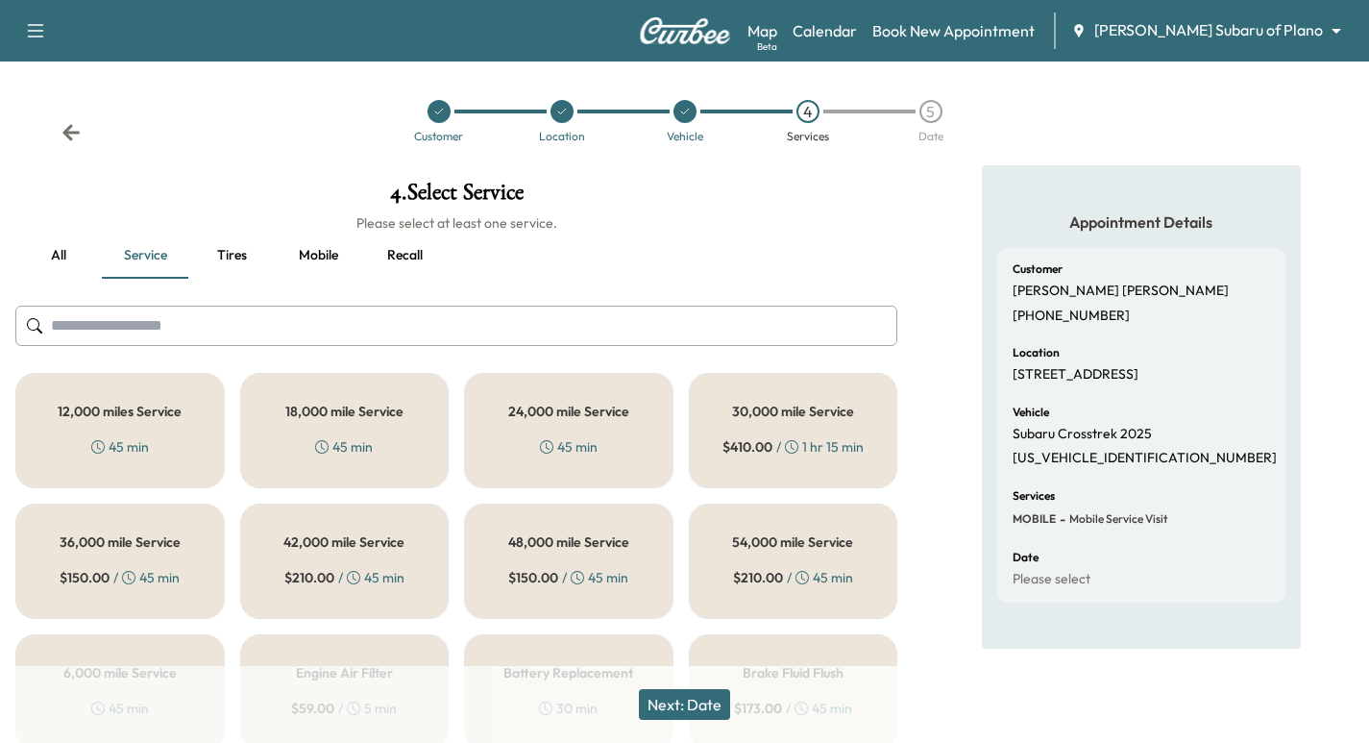
click at [57, 256] on button "all" at bounding box center [58, 256] width 86 height 46
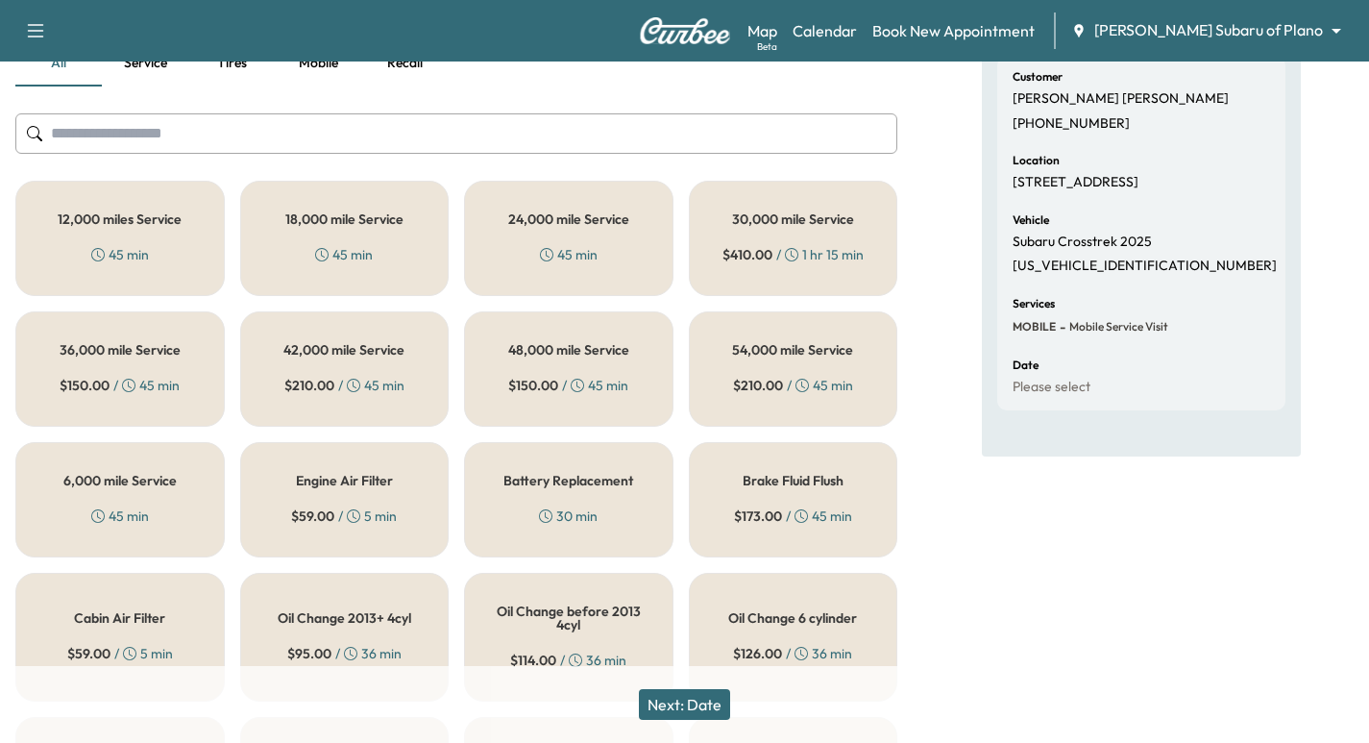
scroll to position [577, 0]
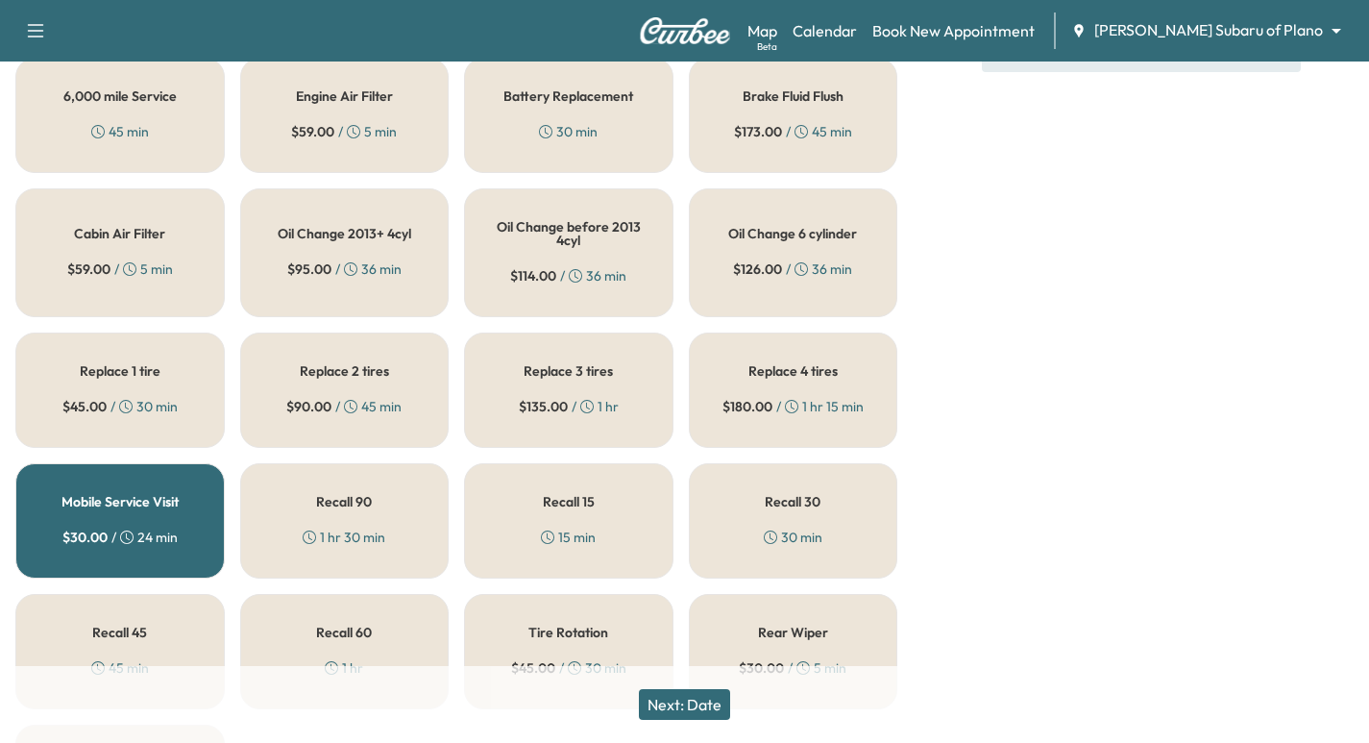
click at [139, 500] on h5 "Mobile Service Visit" at bounding box center [120, 501] width 117 height 13
click at [192, 388] on div "Replace 1 tire $ 45.00 / 30 min" at bounding box center [119, 390] width 209 height 115
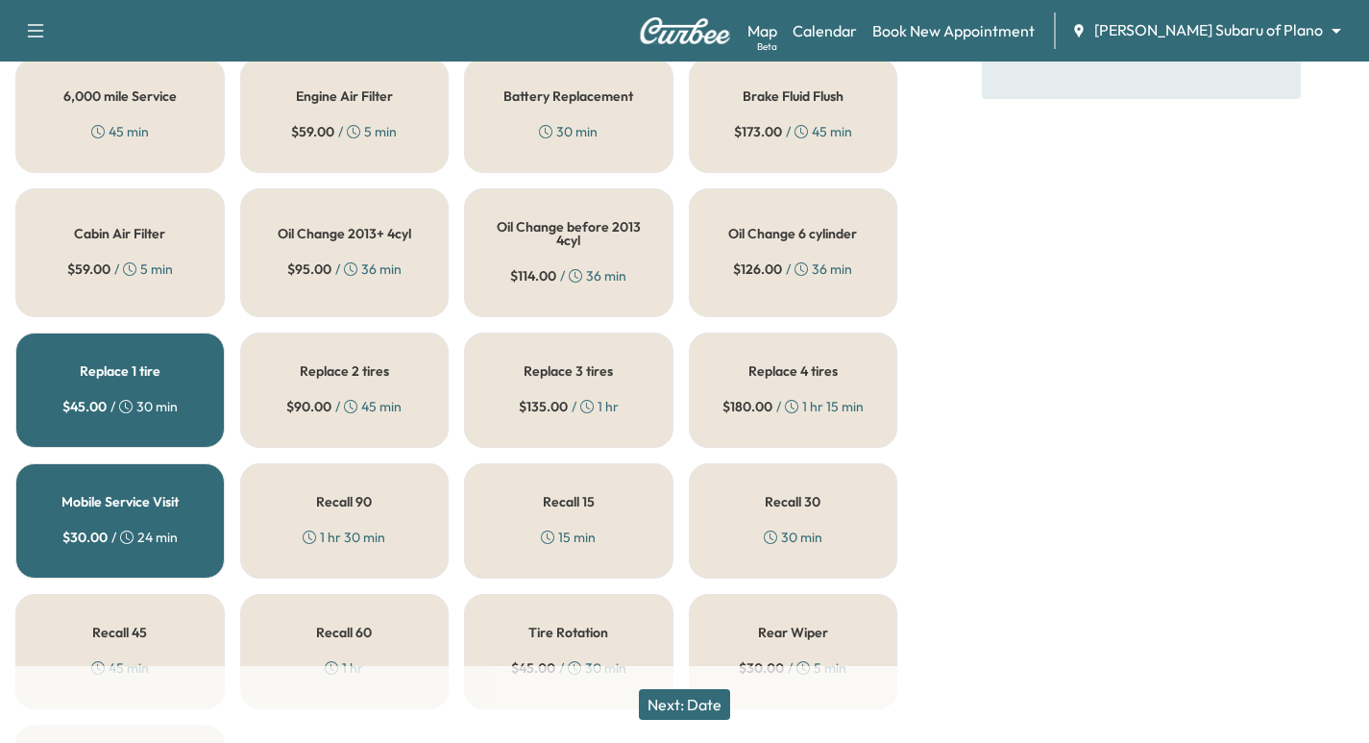
click at [165, 495] on h5 "Mobile Service Visit" at bounding box center [120, 501] width 117 height 13
click at [170, 382] on div "Replace 1 tire $ 45.00 / 30 min" at bounding box center [119, 390] width 209 height 115
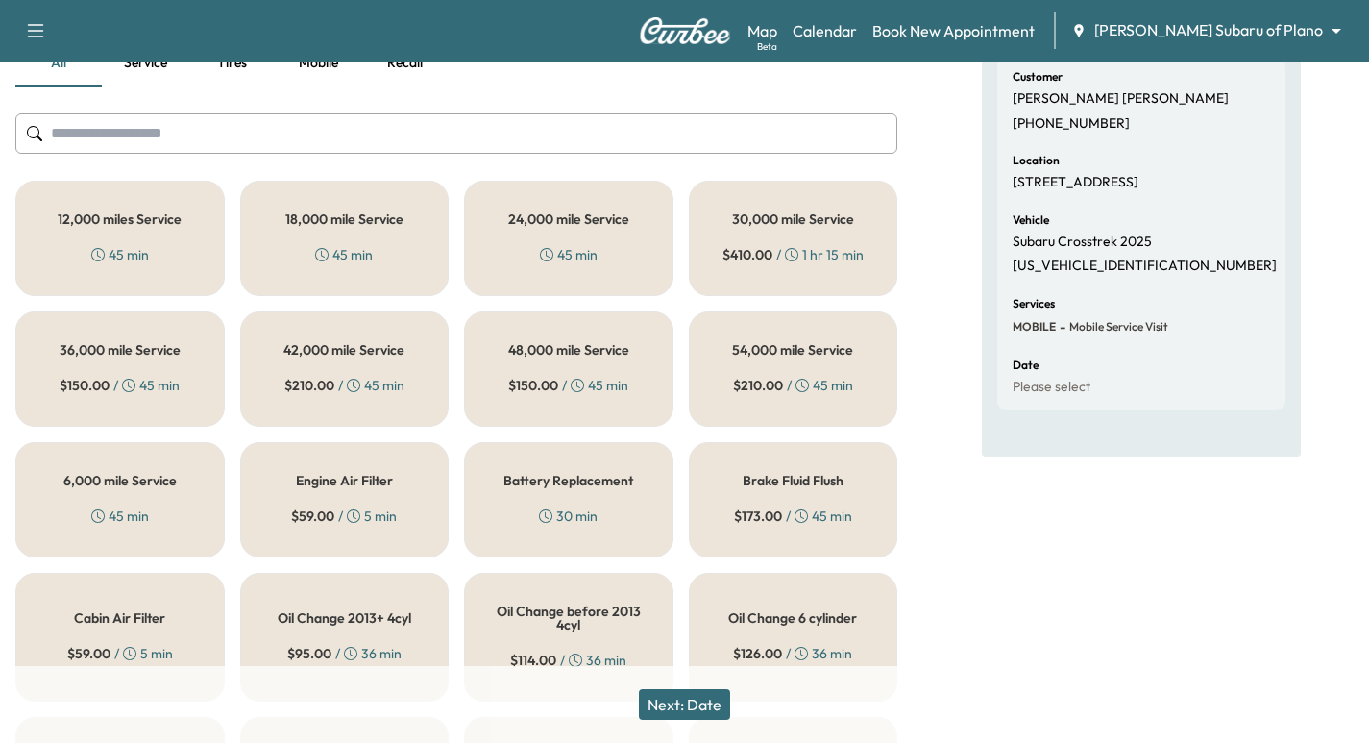
scroll to position [0, 0]
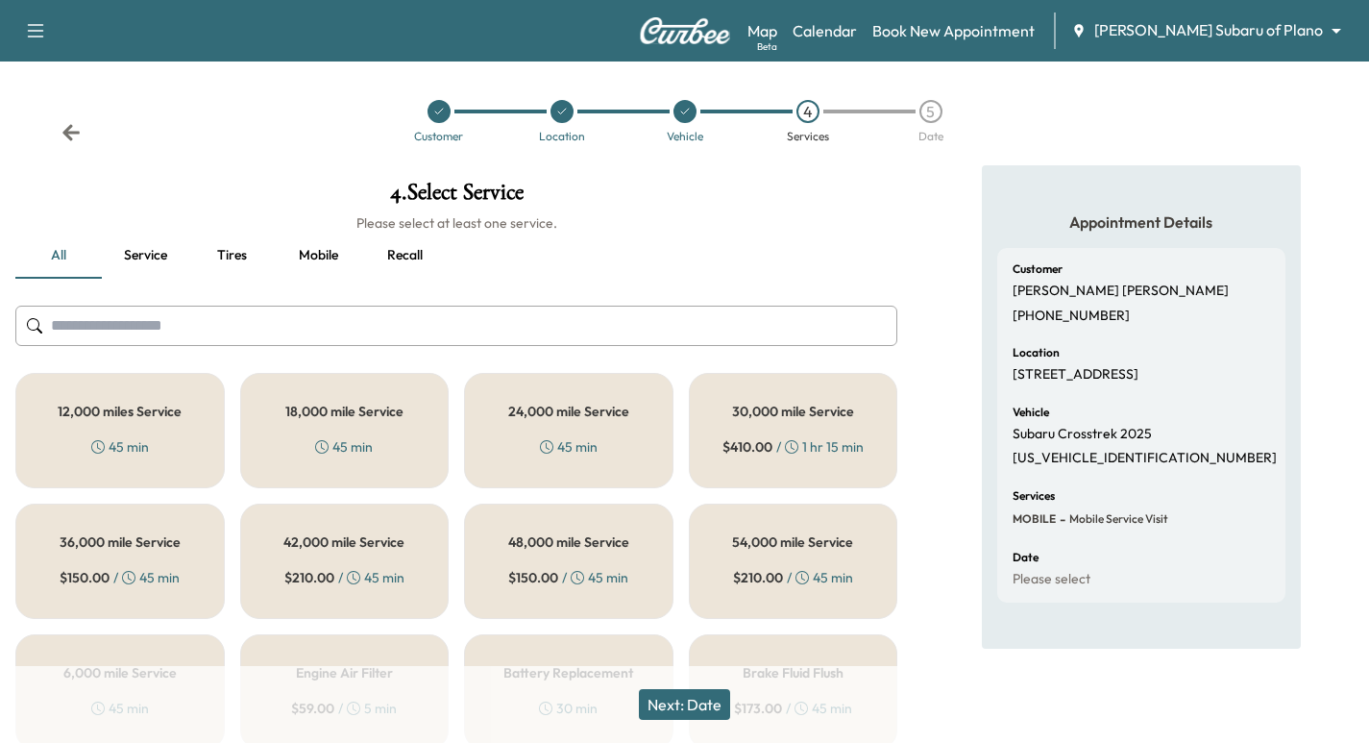
click at [153, 262] on button "Service" at bounding box center [145, 256] width 86 height 46
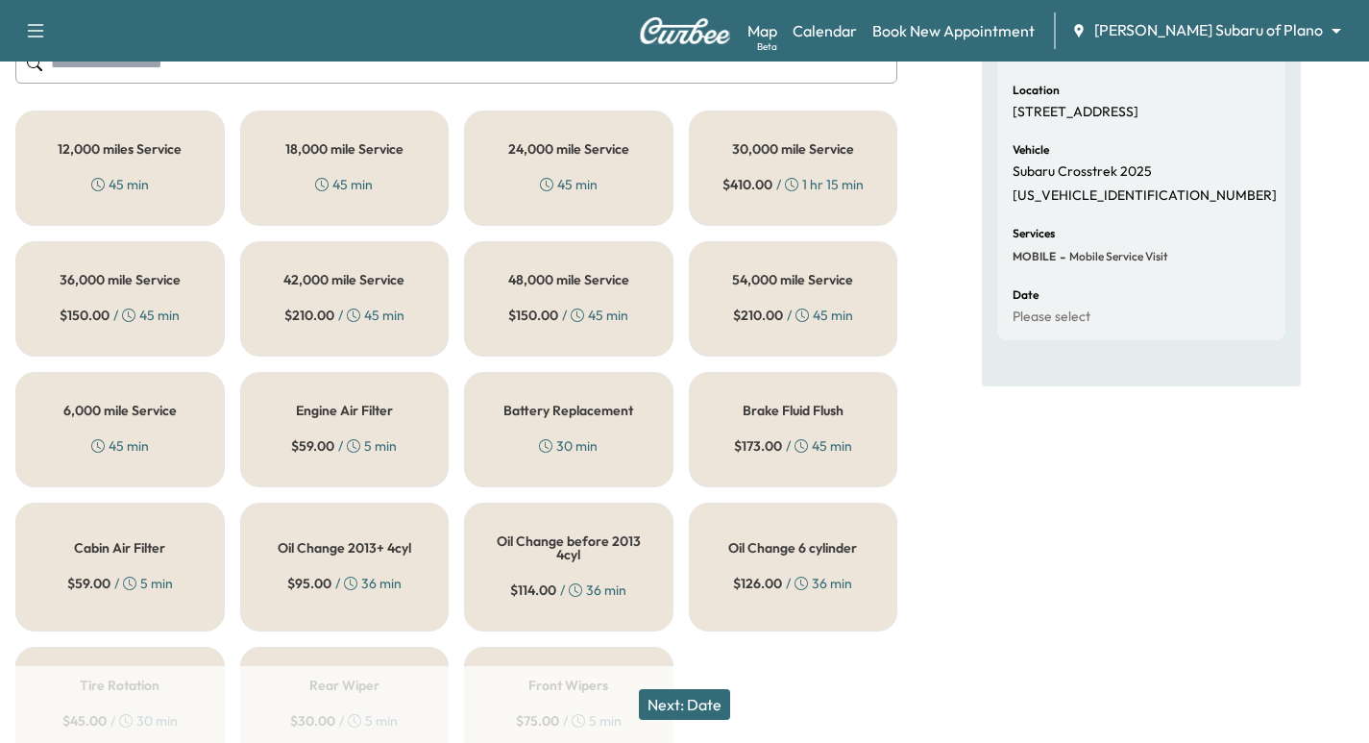
scroll to position [166, 0]
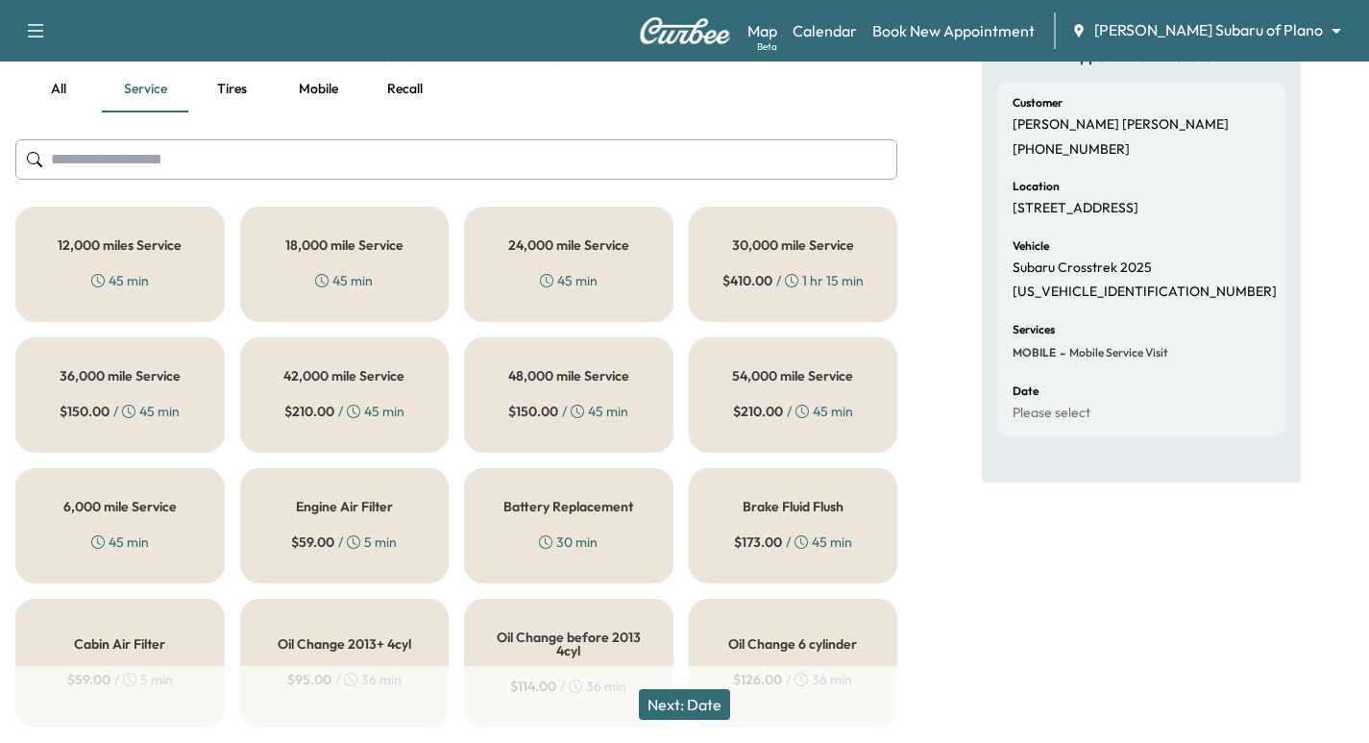
click at [142, 532] on div "45 min" at bounding box center [120, 541] width 58 height 19
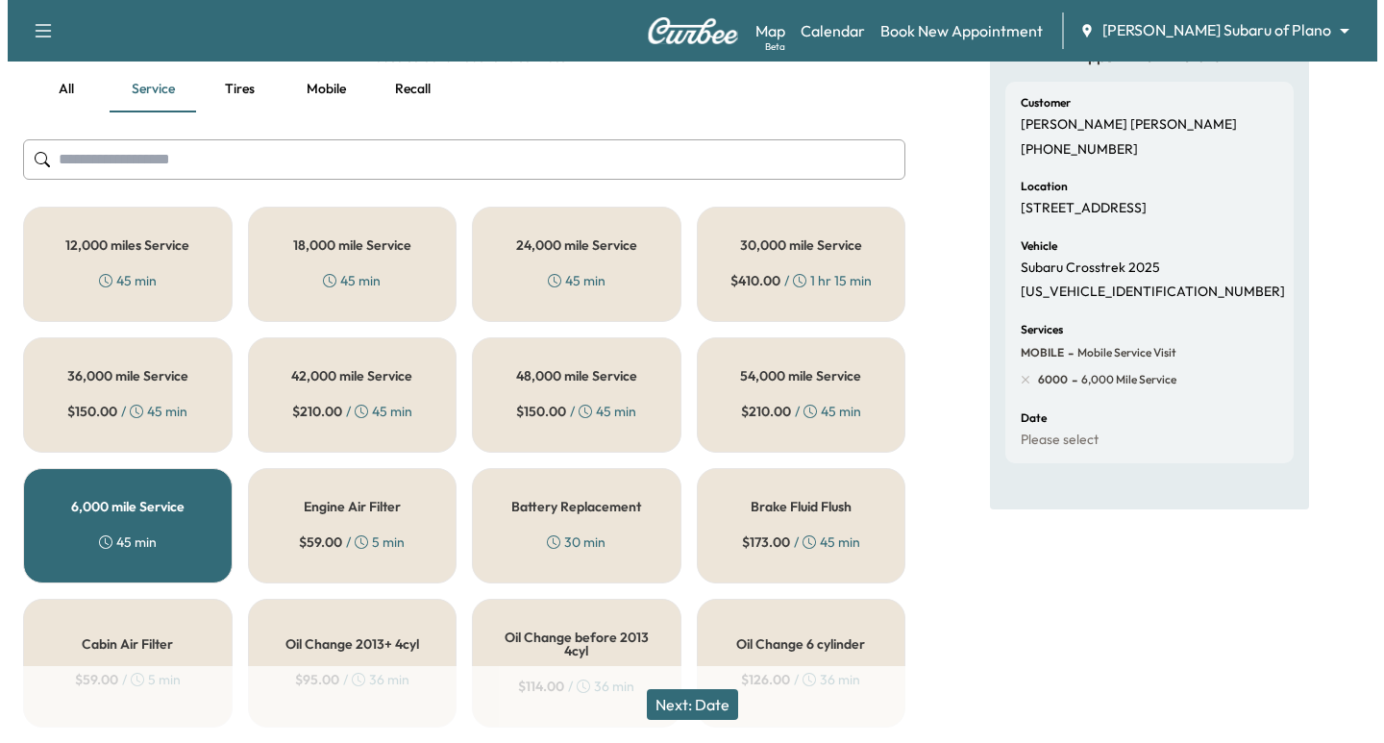
scroll to position [0, 0]
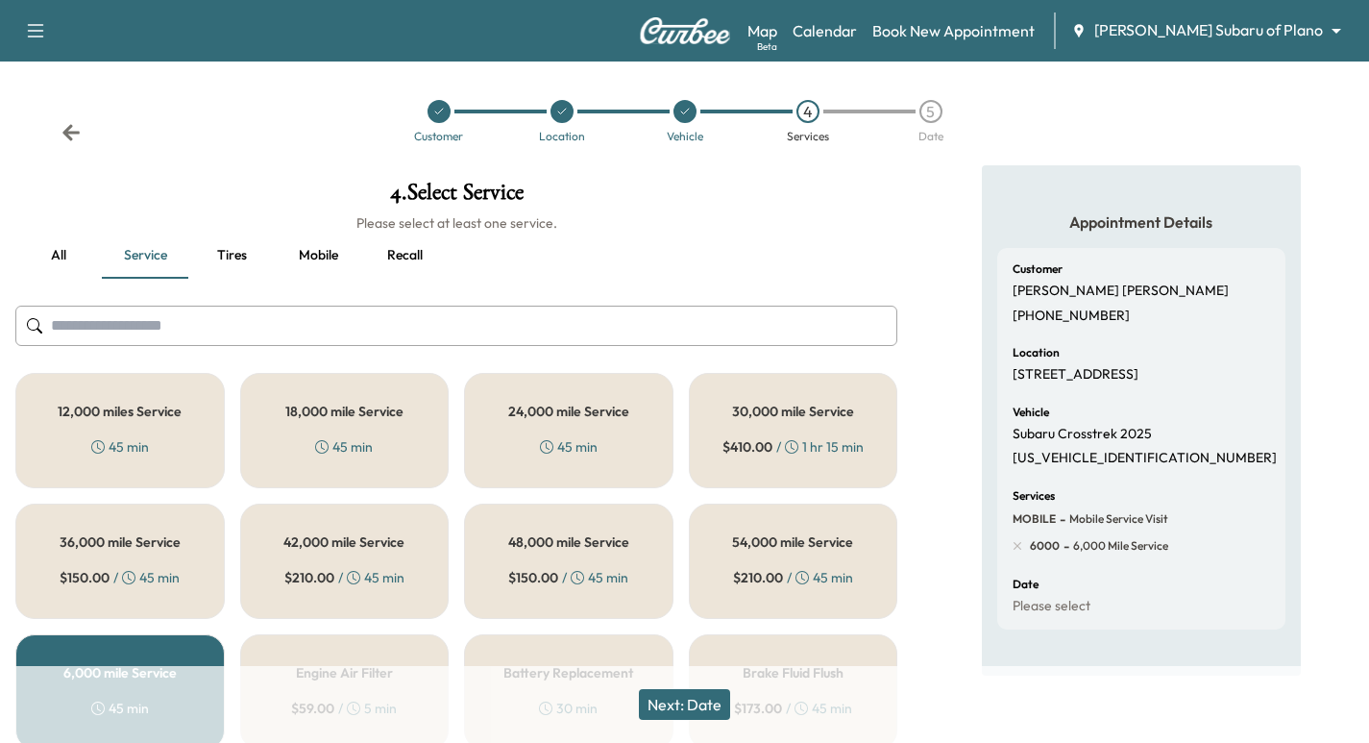
click at [70, 131] on icon at bounding box center [71, 132] width 19 height 19
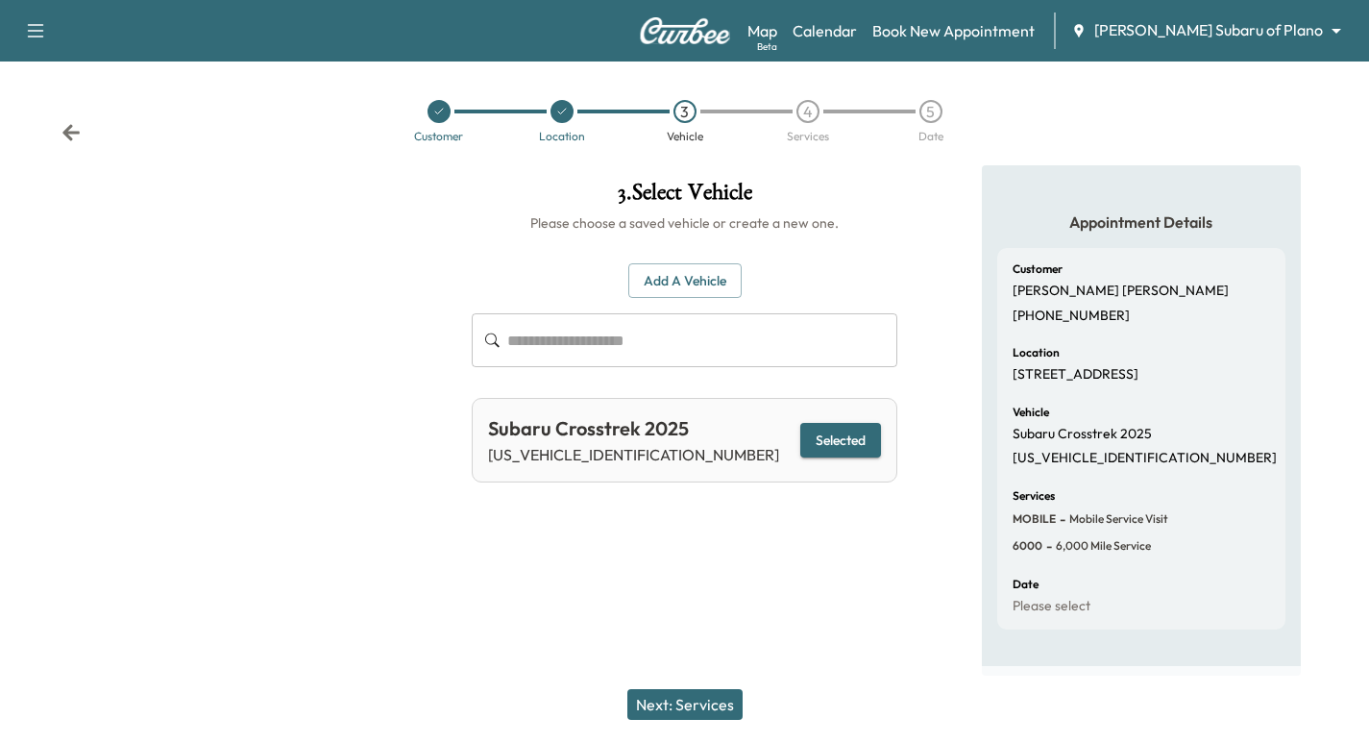
click at [70, 131] on icon at bounding box center [71, 132] width 19 height 19
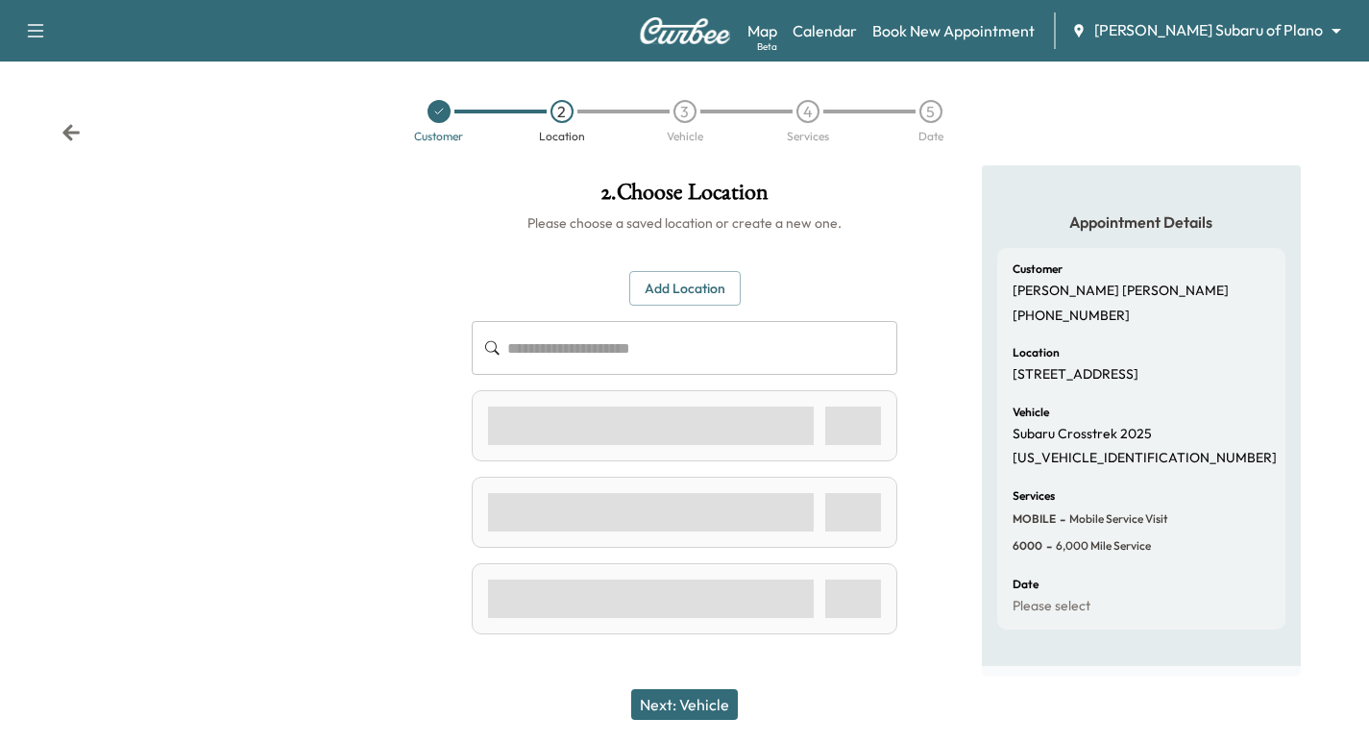
click at [72, 132] on icon at bounding box center [70, 132] width 17 height 16
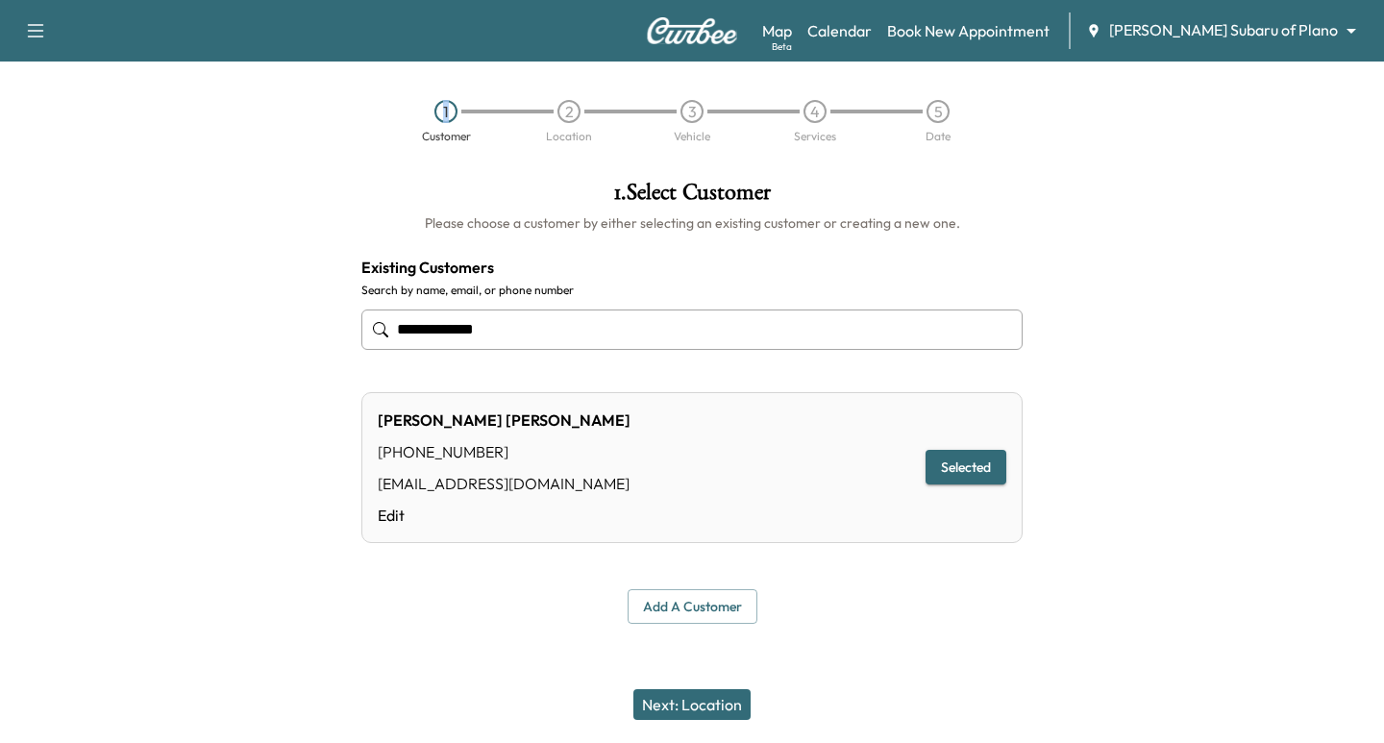
click at [72, 132] on div "1 Customer 2 Location 3 Vehicle 4 Services 5 Date" at bounding box center [692, 121] width 1384 height 88
click at [200, 209] on div at bounding box center [173, 402] width 346 height 474
